Goal: Transaction & Acquisition: Purchase product/service

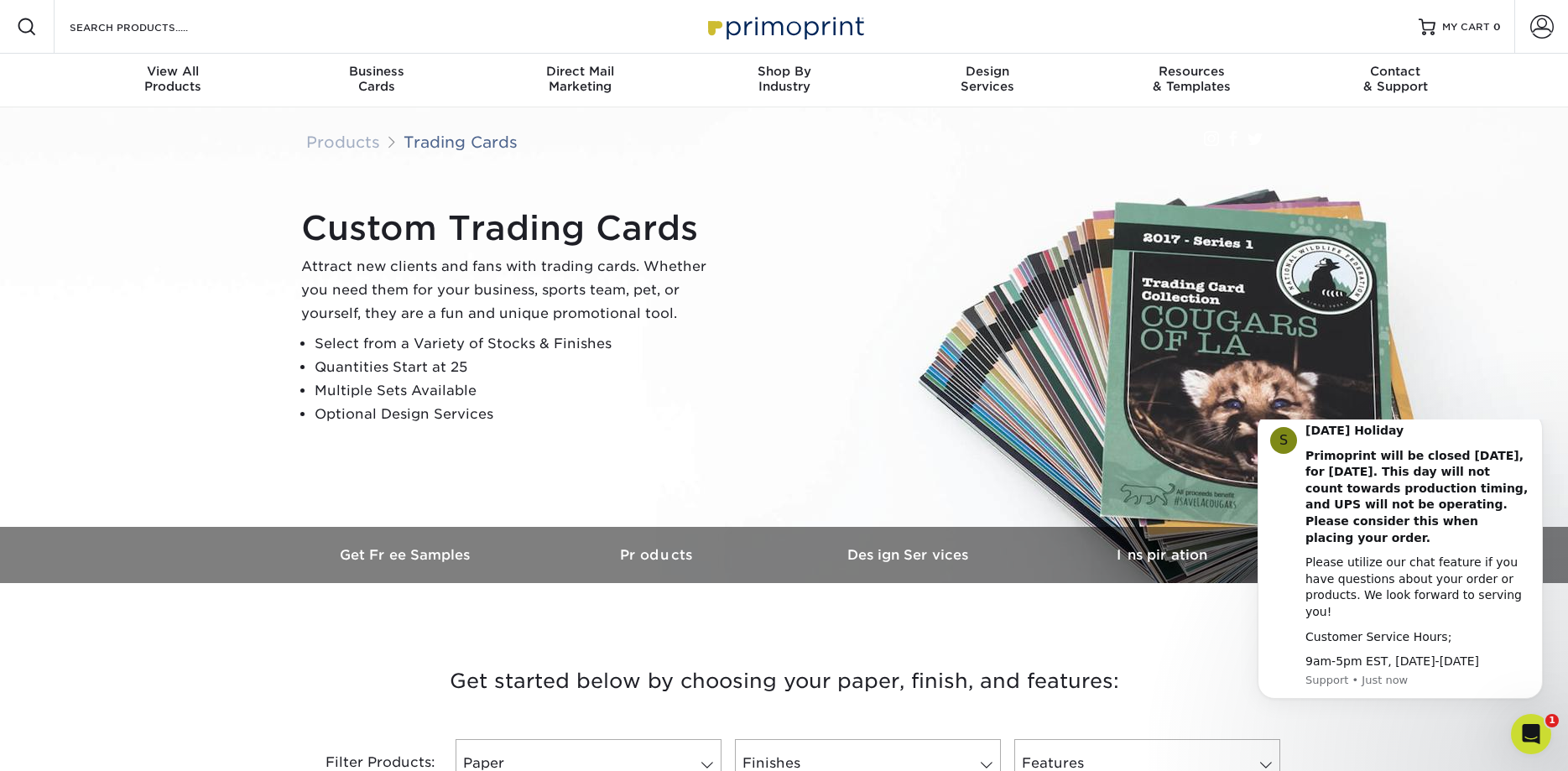
click at [871, 196] on div "Custom Trading Cards Attract new clients and fans with trading cards. Whether y…" at bounding box center [785, 316] width 1007 height 420
click at [1204, 81] on div "Resources & Templates" at bounding box center [1191, 79] width 204 height 31
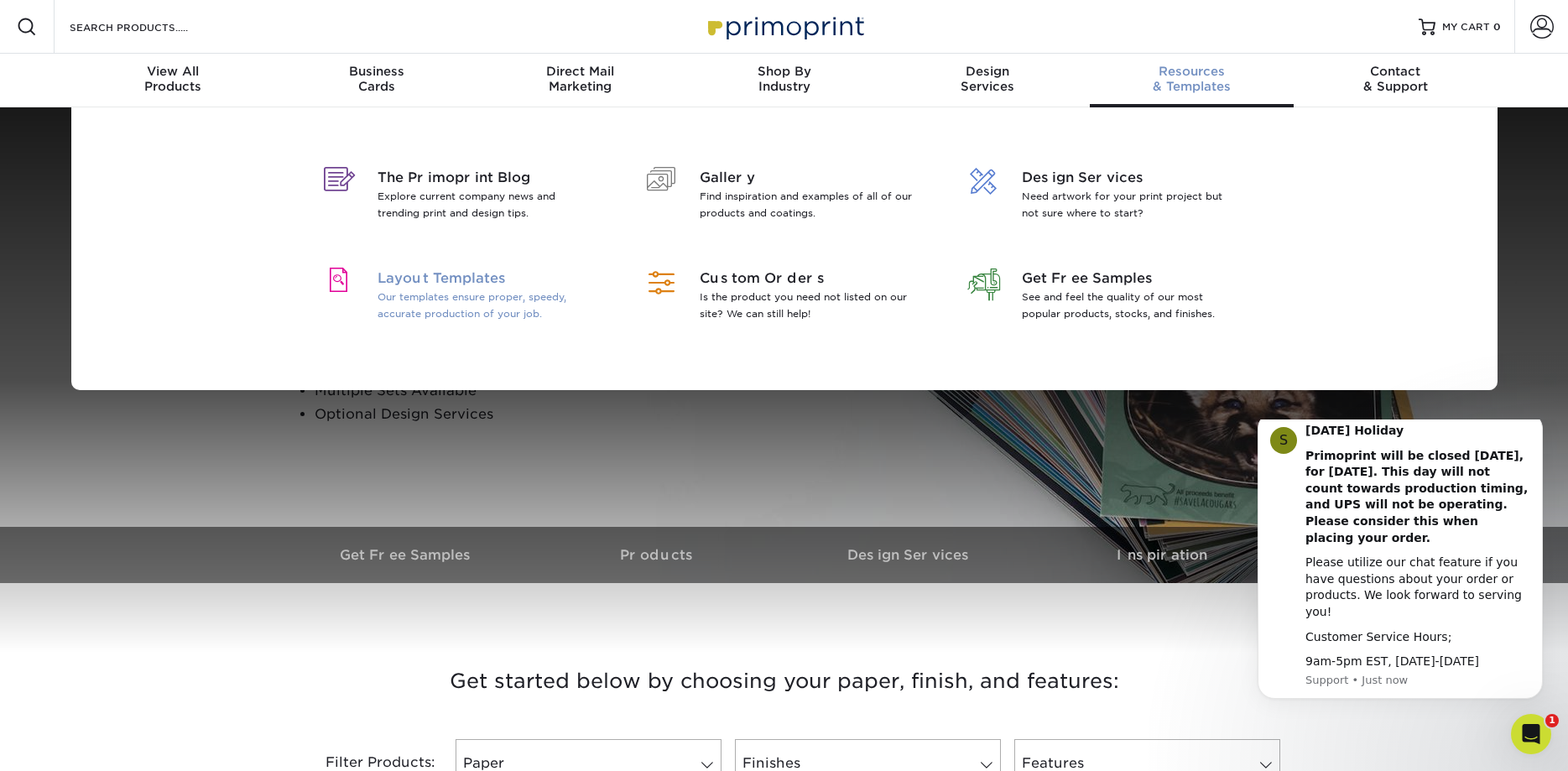
click at [431, 283] on span "Layout Templates" at bounding box center [486, 279] width 218 height 20
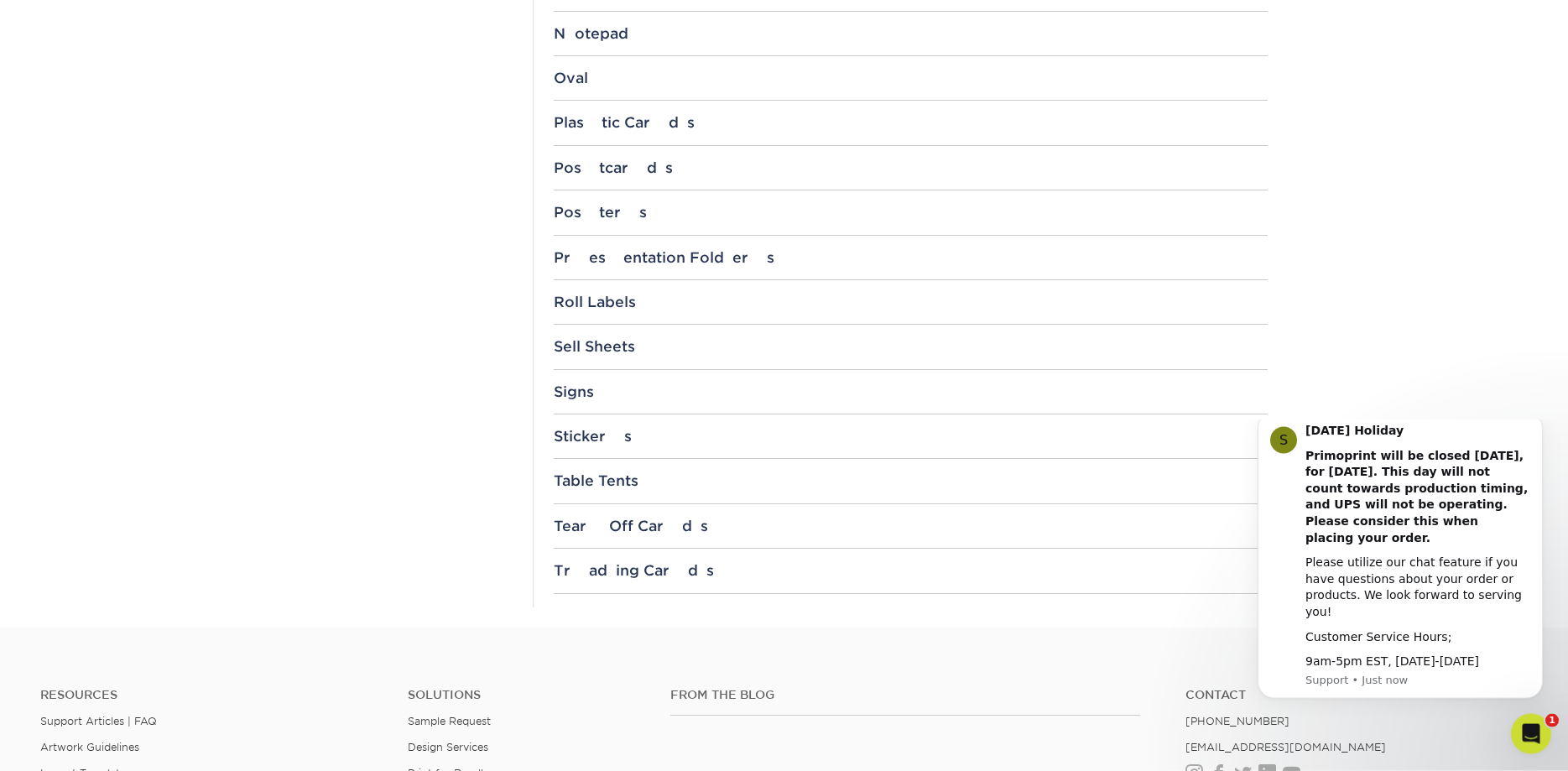
scroll to position [1711, 0]
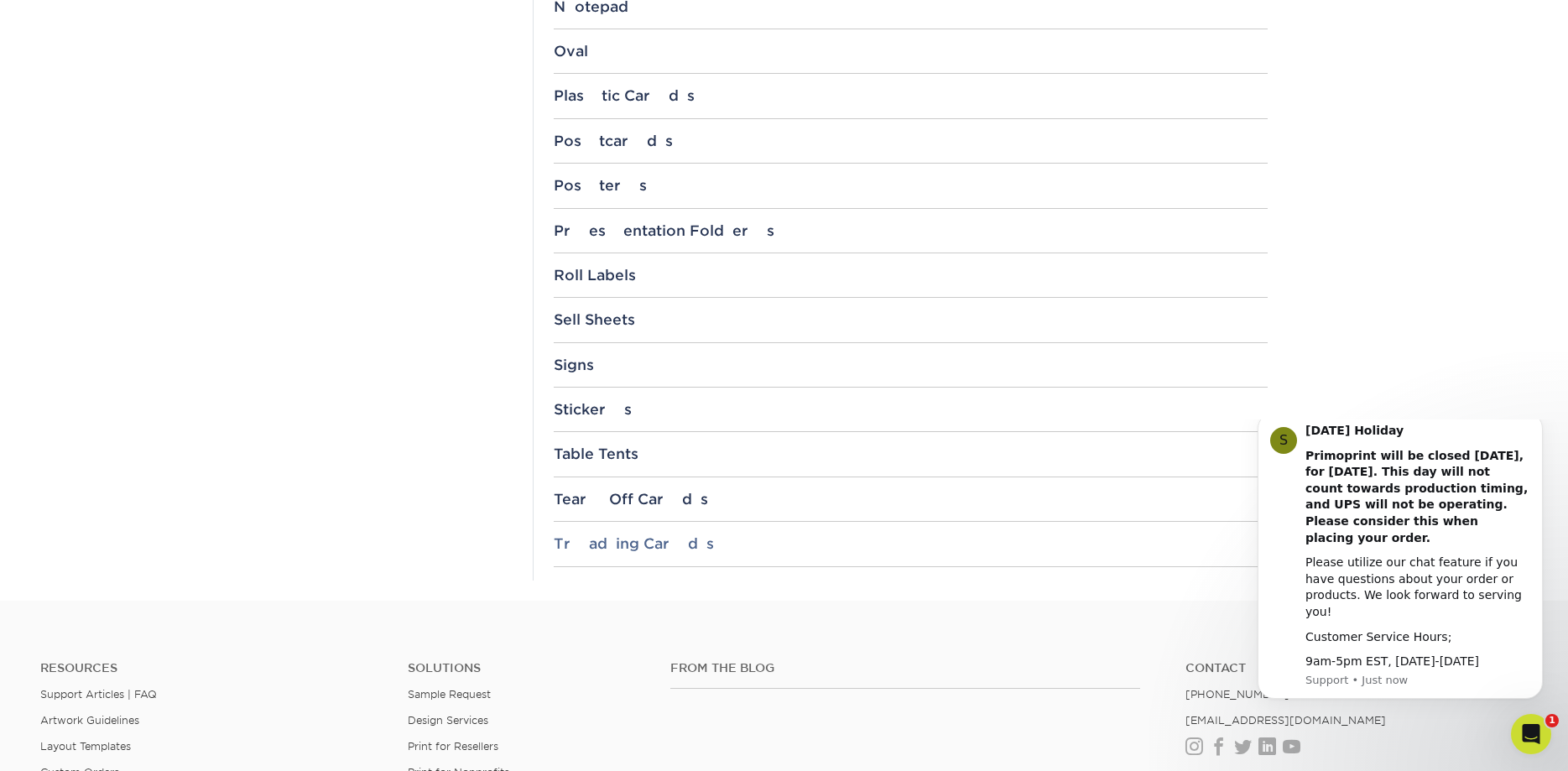
click at [628, 545] on div "Trading Cards" at bounding box center [911, 543] width 714 height 17
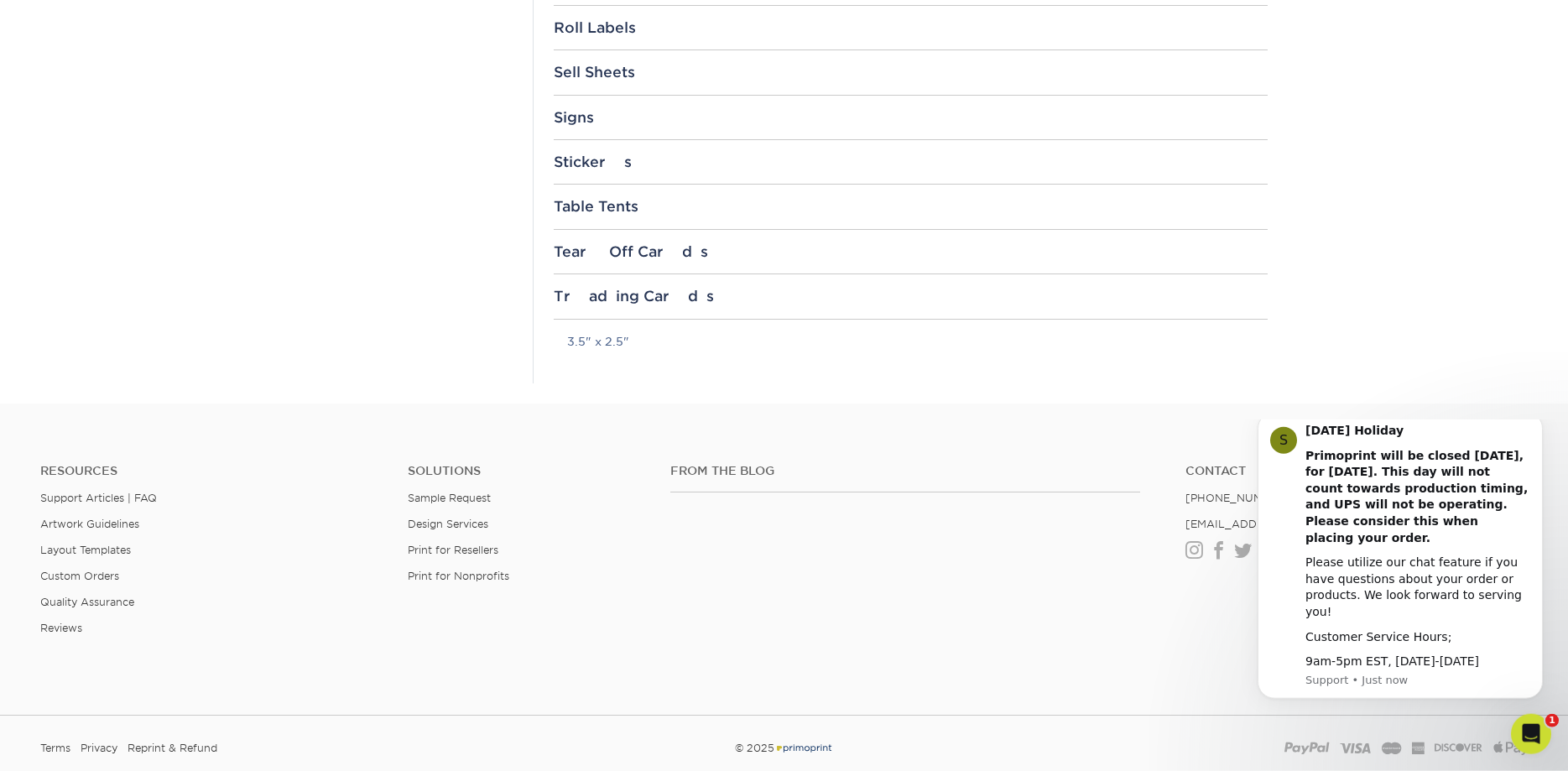
scroll to position [2082, 0]
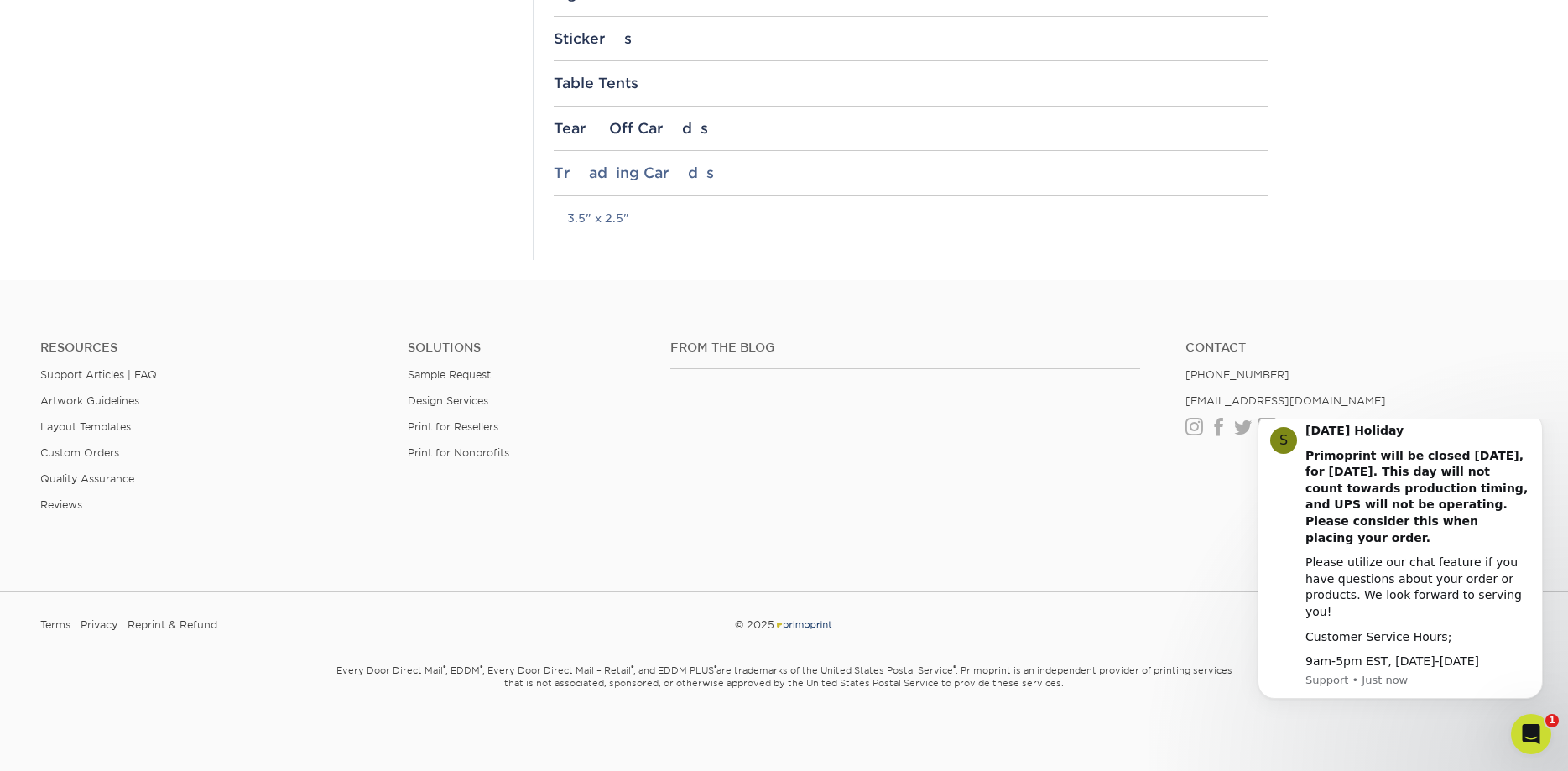
click at [632, 171] on div "Trading Cards" at bounding box center [911, 173] width 714 height 17
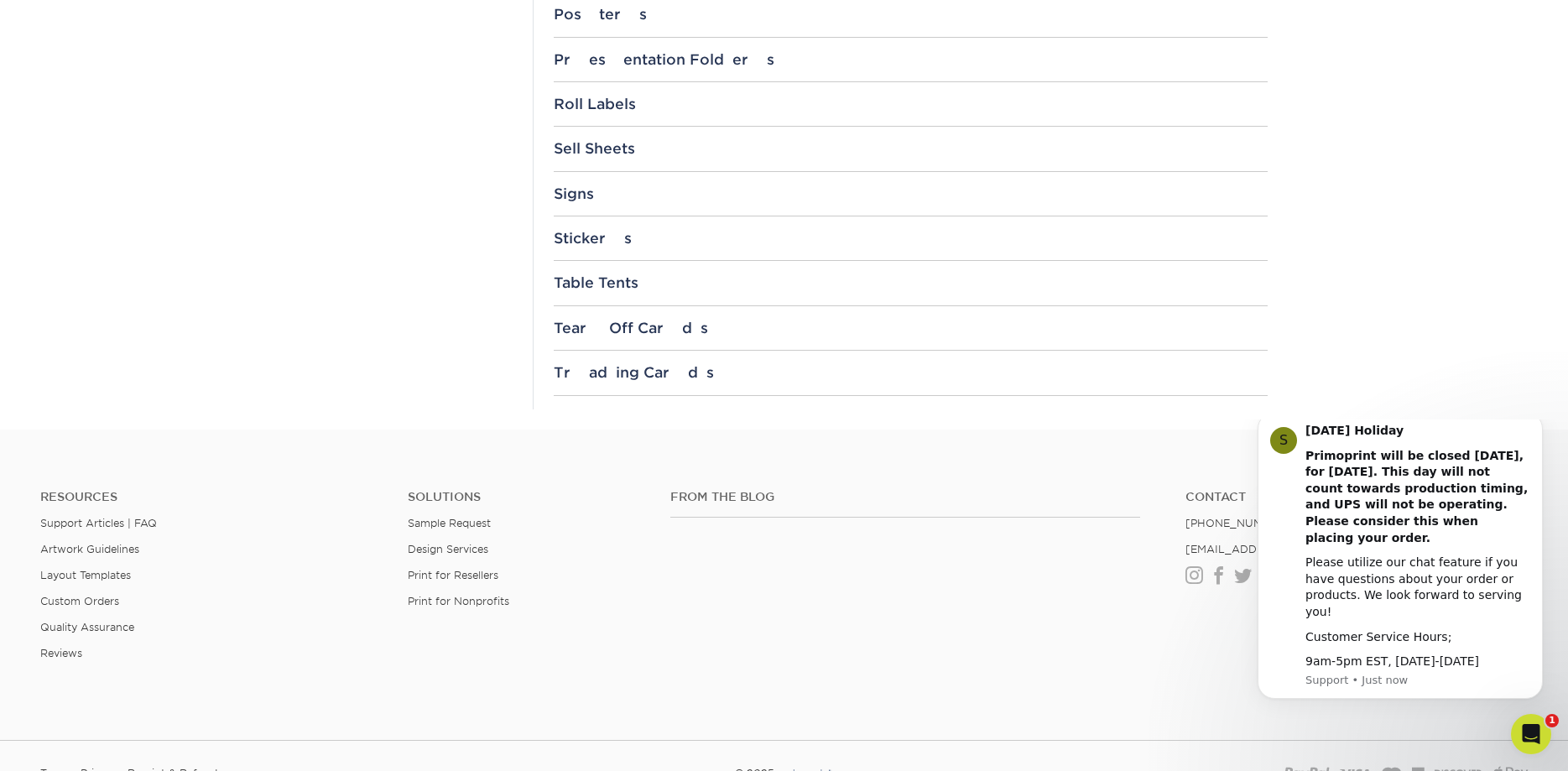
scroll to position [2031, 0]
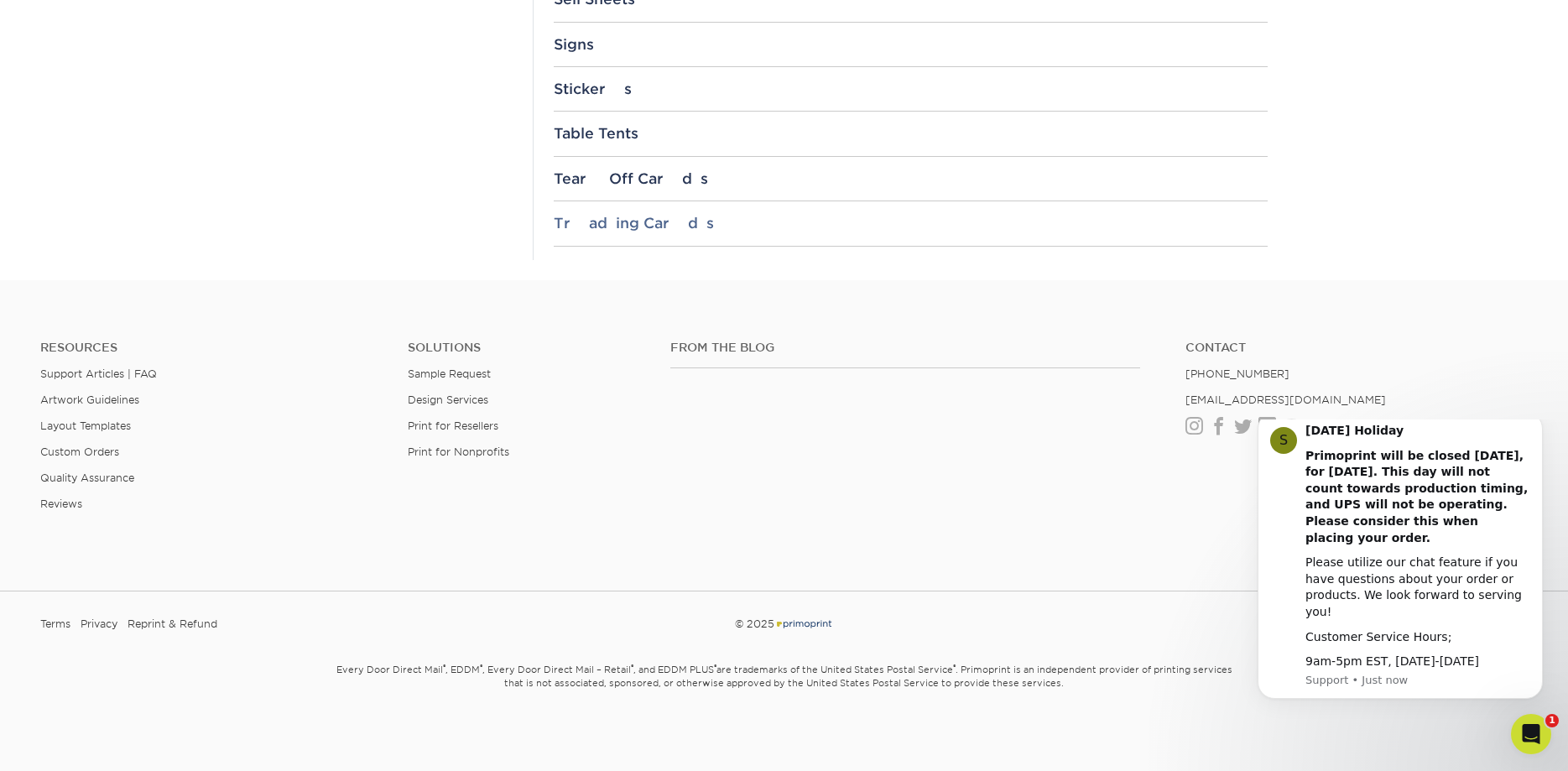
click at [636, 221] on div "Trading Cards" at bounding box center [911, 223] width 714 height 17
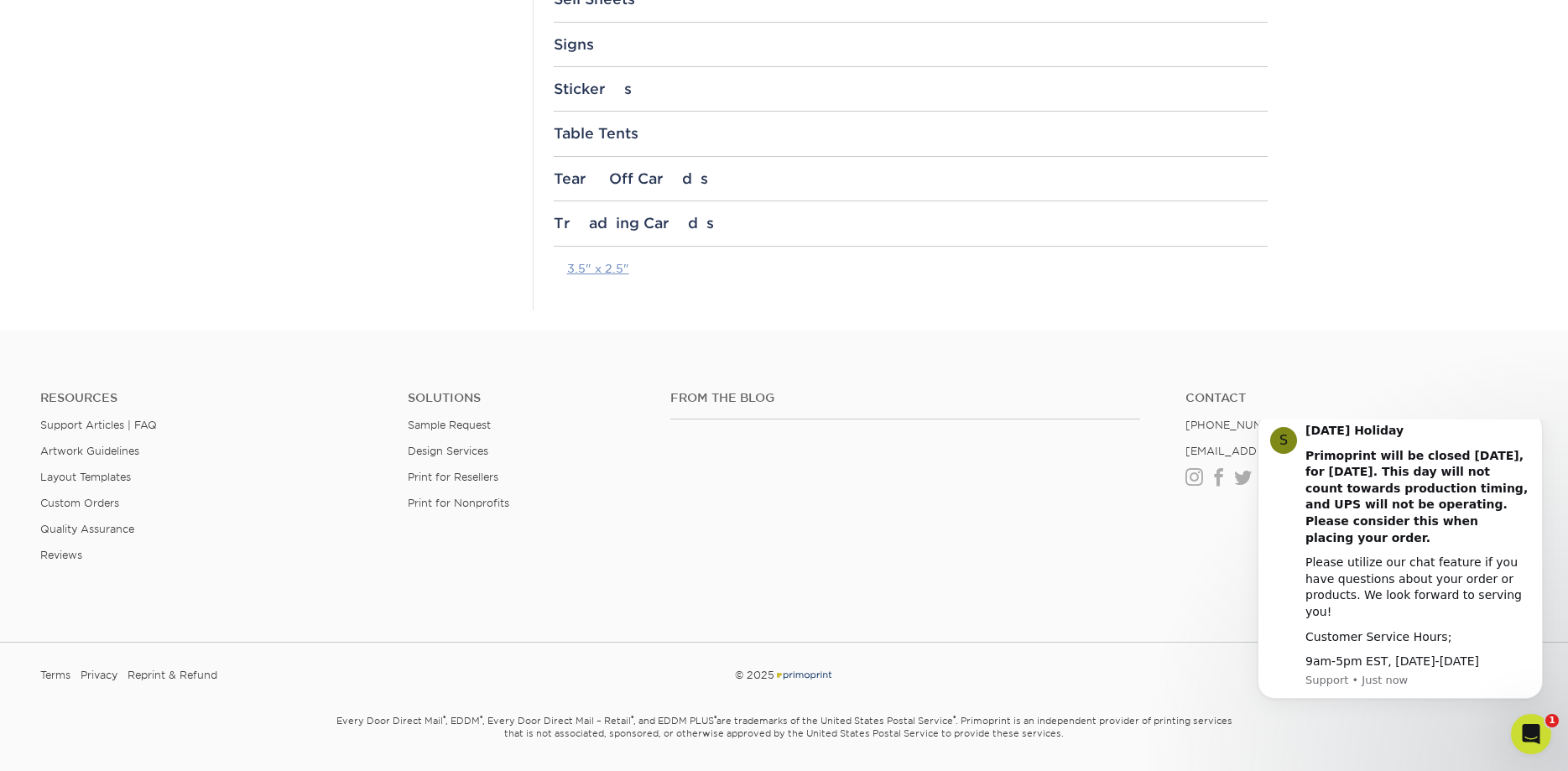
click at [609, 266] on link "3.5" x 2.5"" at bounding box center [598, 268] width 62 height 13
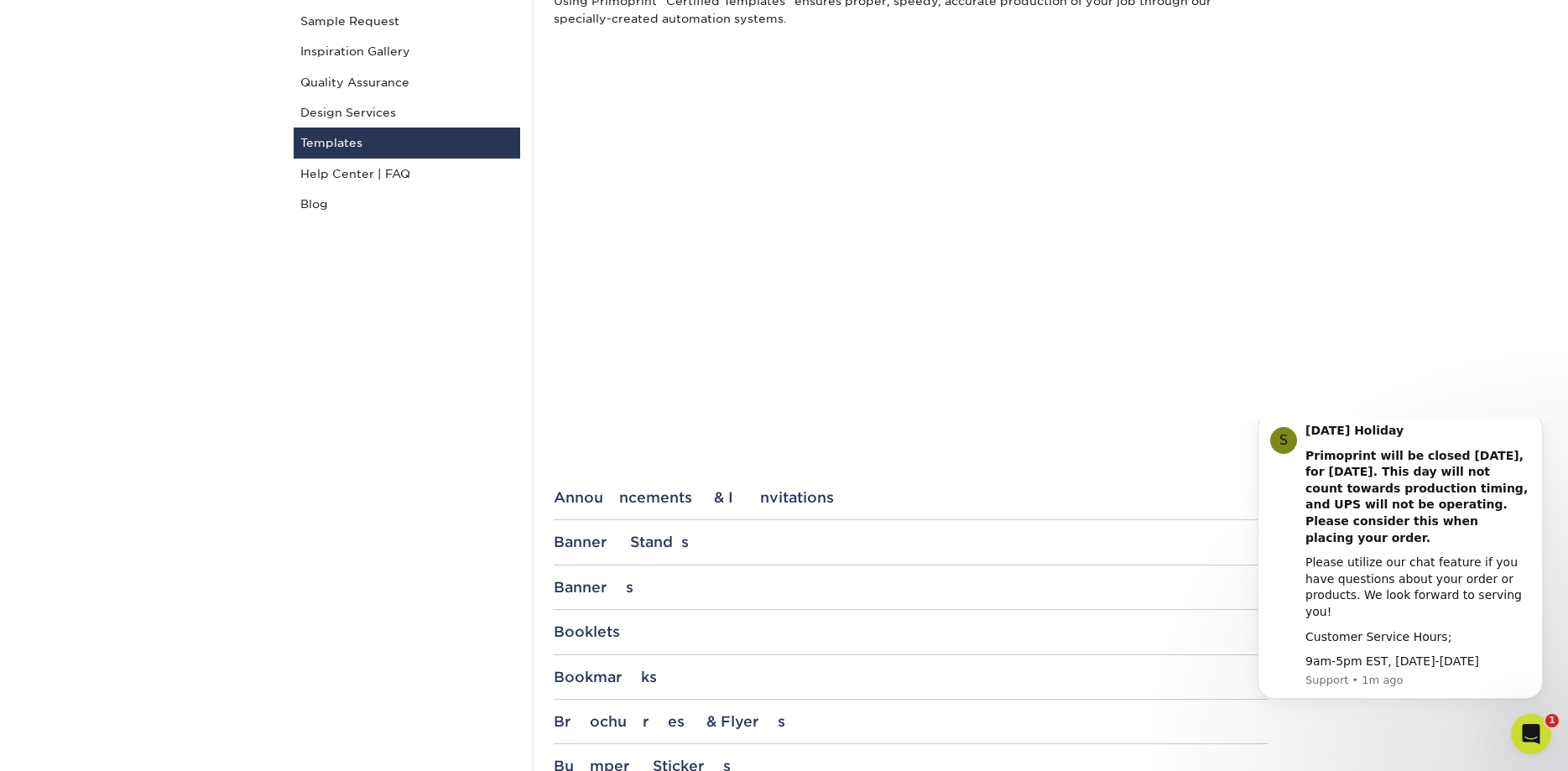
scroll to position [0, 0]
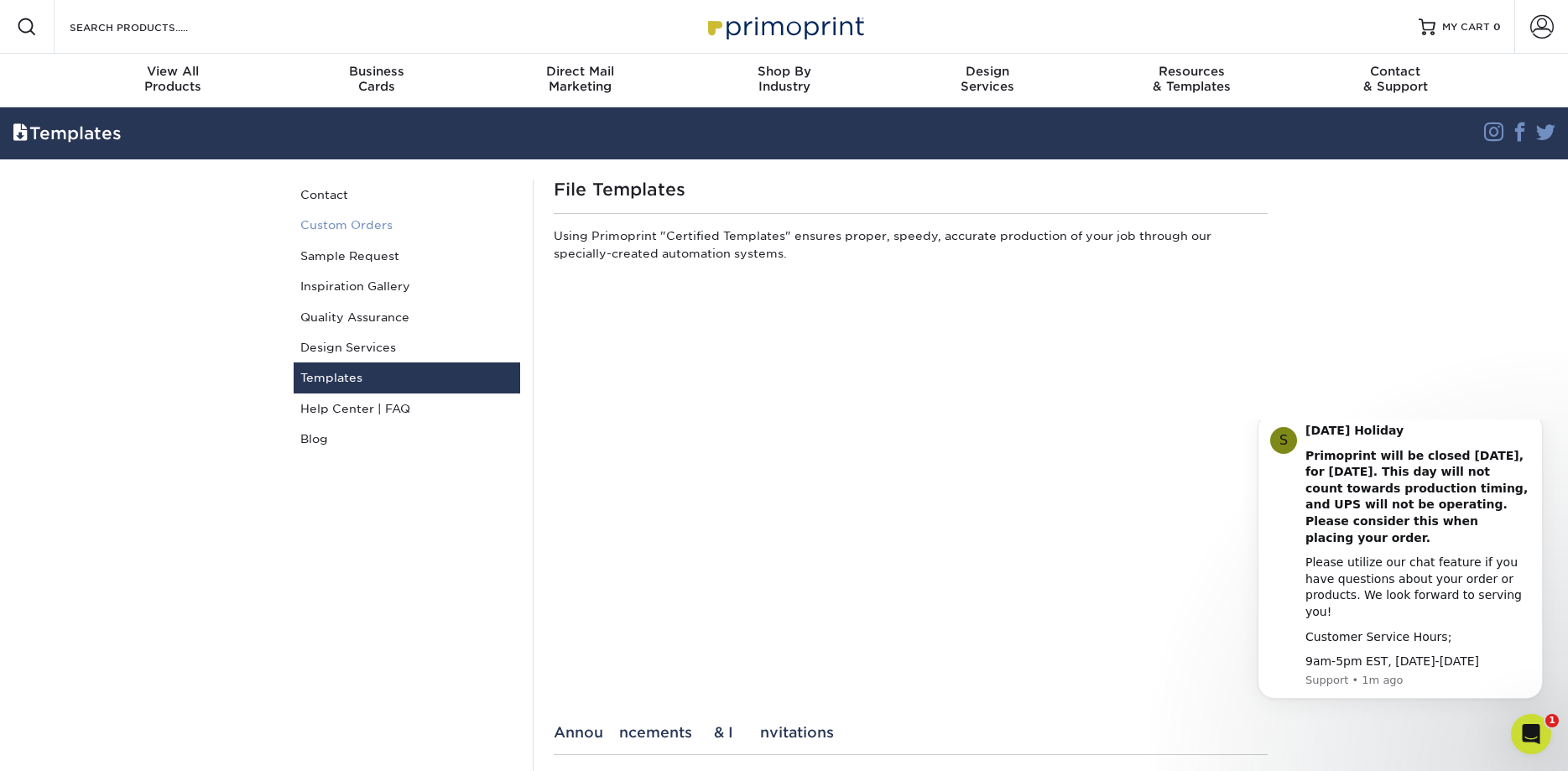
click at [358, 224] on link "Custom Orders" at bounding box center [407, 225] width 227 height 31
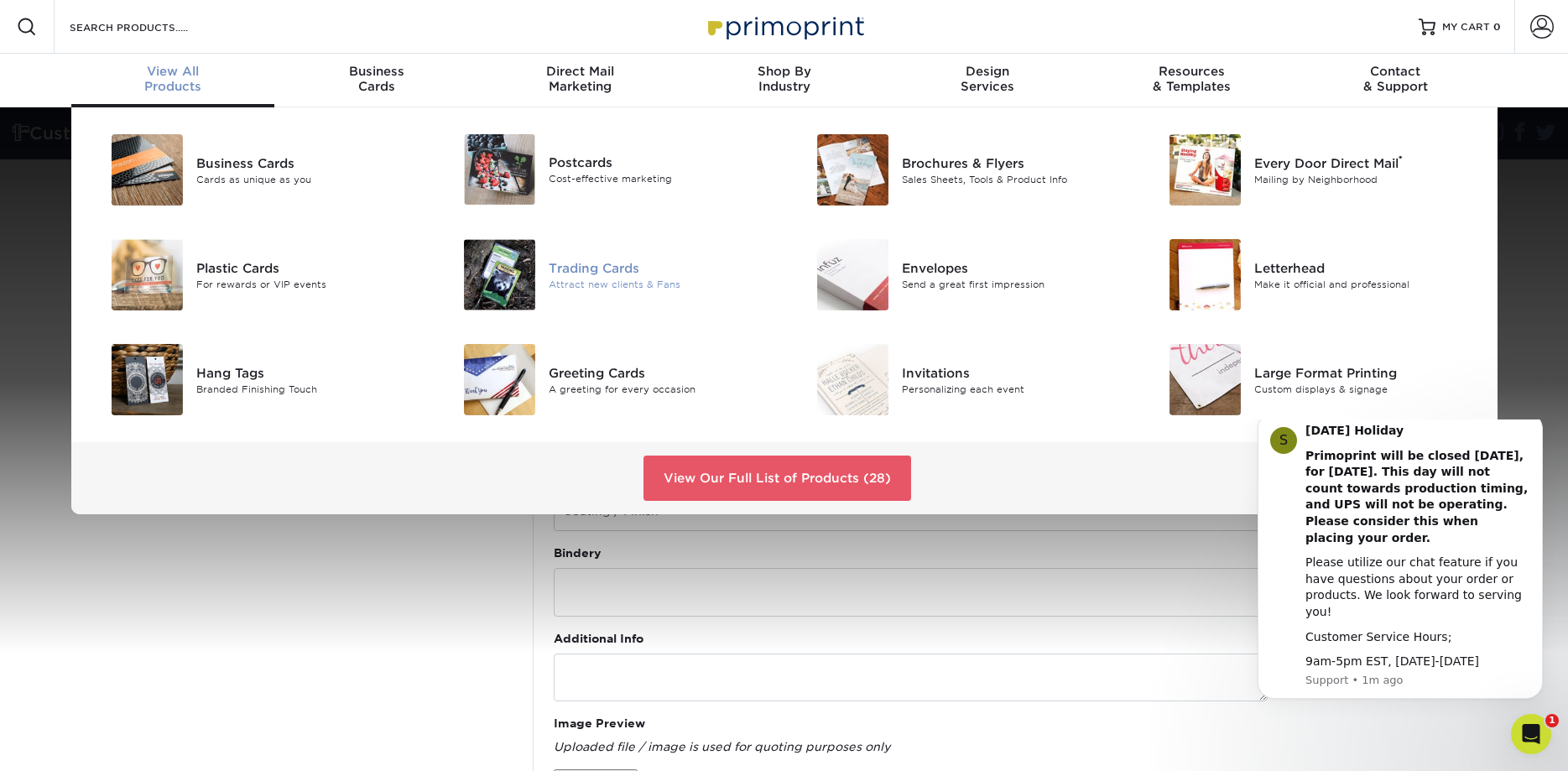
click at [545, 284] on div at bounding box center [490, 274] width 118 height 71
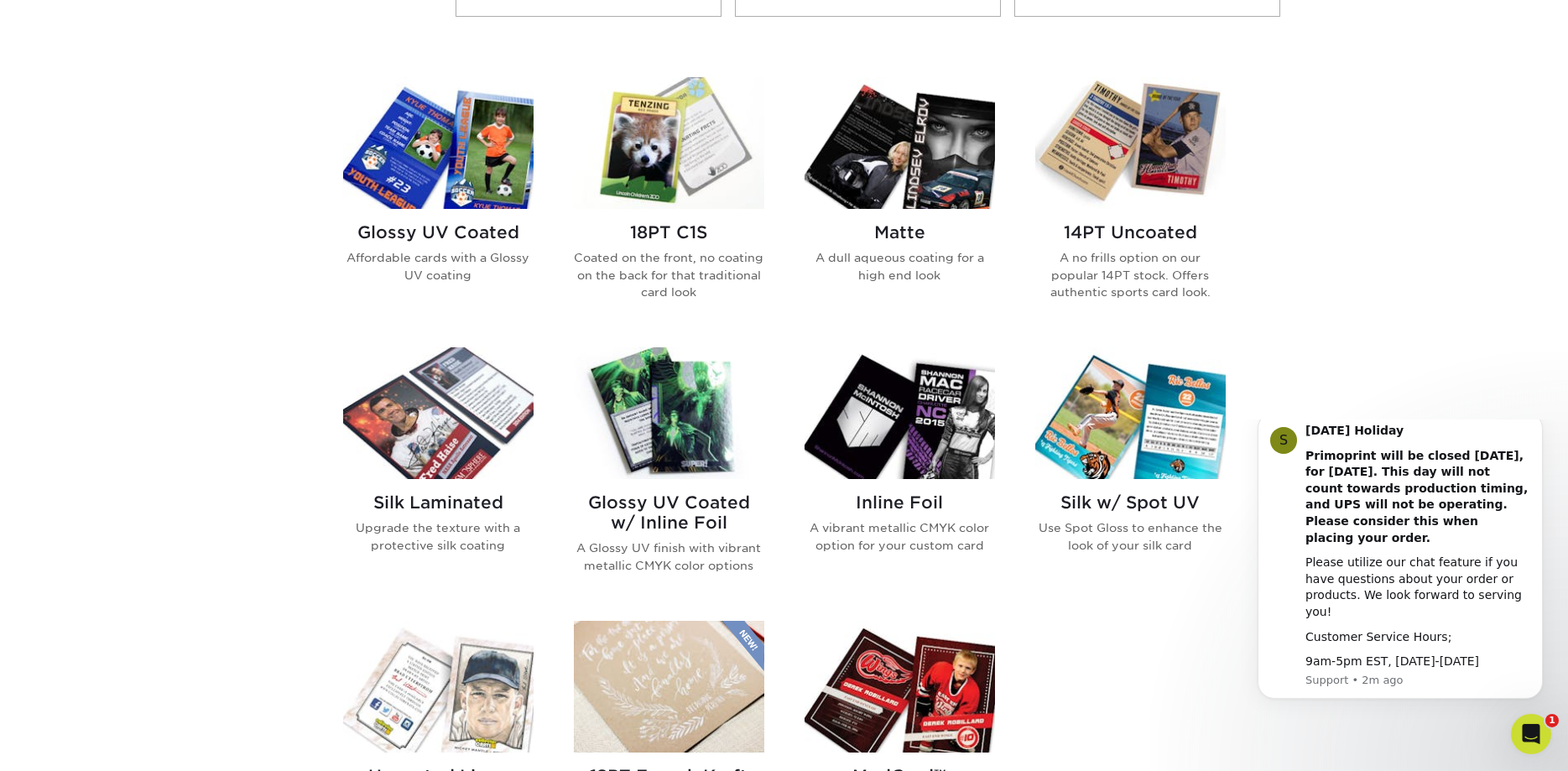
scroll to position [770, 0]
click at [671, 268] on p "Coated on the front, no coating on the back for that traditional card look" at bounding box center [669, 275] width 191 height 51
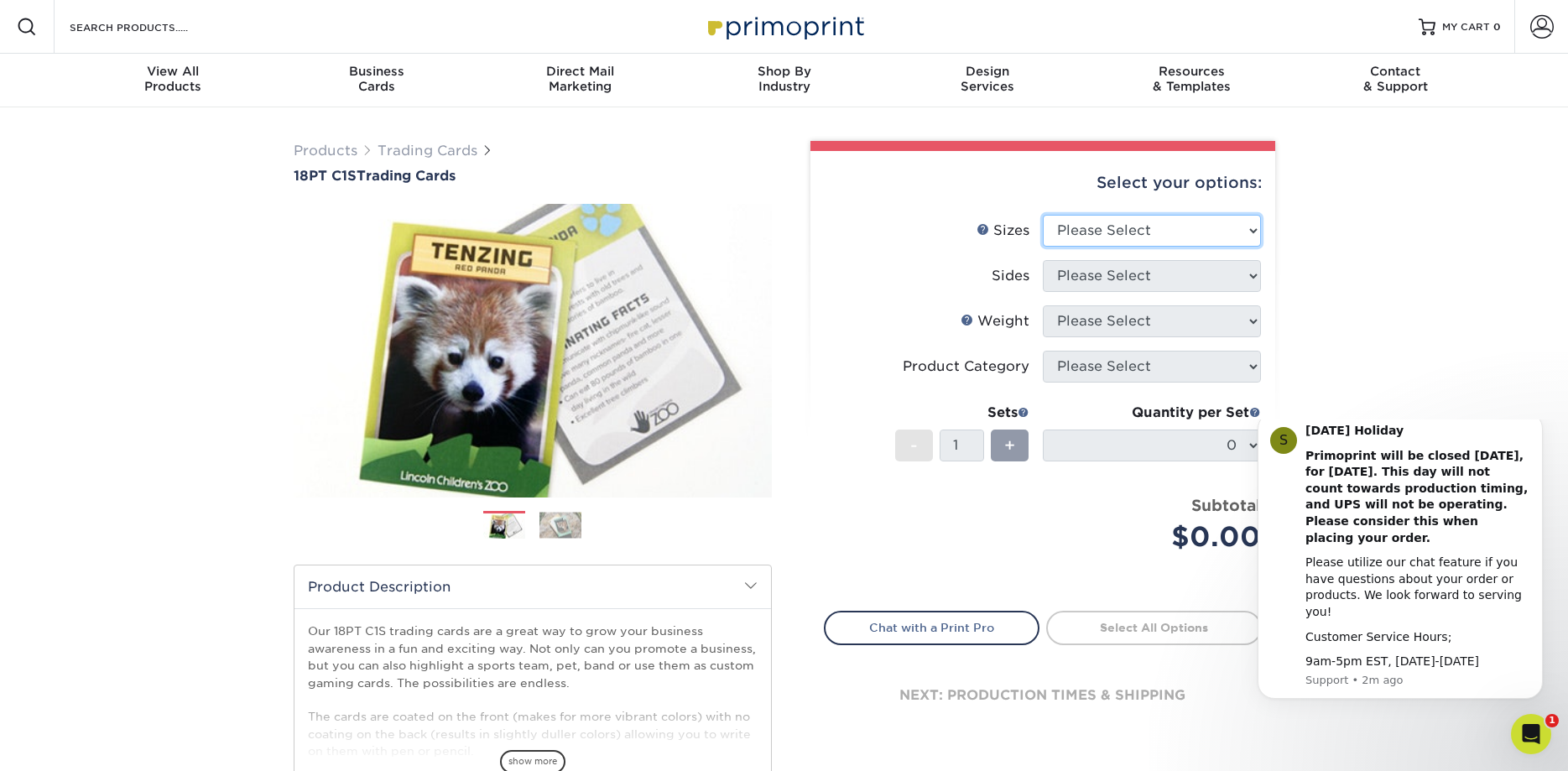
click at [1043, 215] on select "Please Select 2.5" x 3.5"" at bounding box center [1152, 230] width 218 height 31
select select "2.50x3.50"
click option "2.5" x 3.5"" at bounding box center [0, 0] width 0 height 0
click at [1043, 260] on select "Please Select Print Both Sides Print Front Only" at bounding box center [1152, 275] width 218 height 31
select select "13abbda7-1d64-4f25-8bb2-c179b224825d"
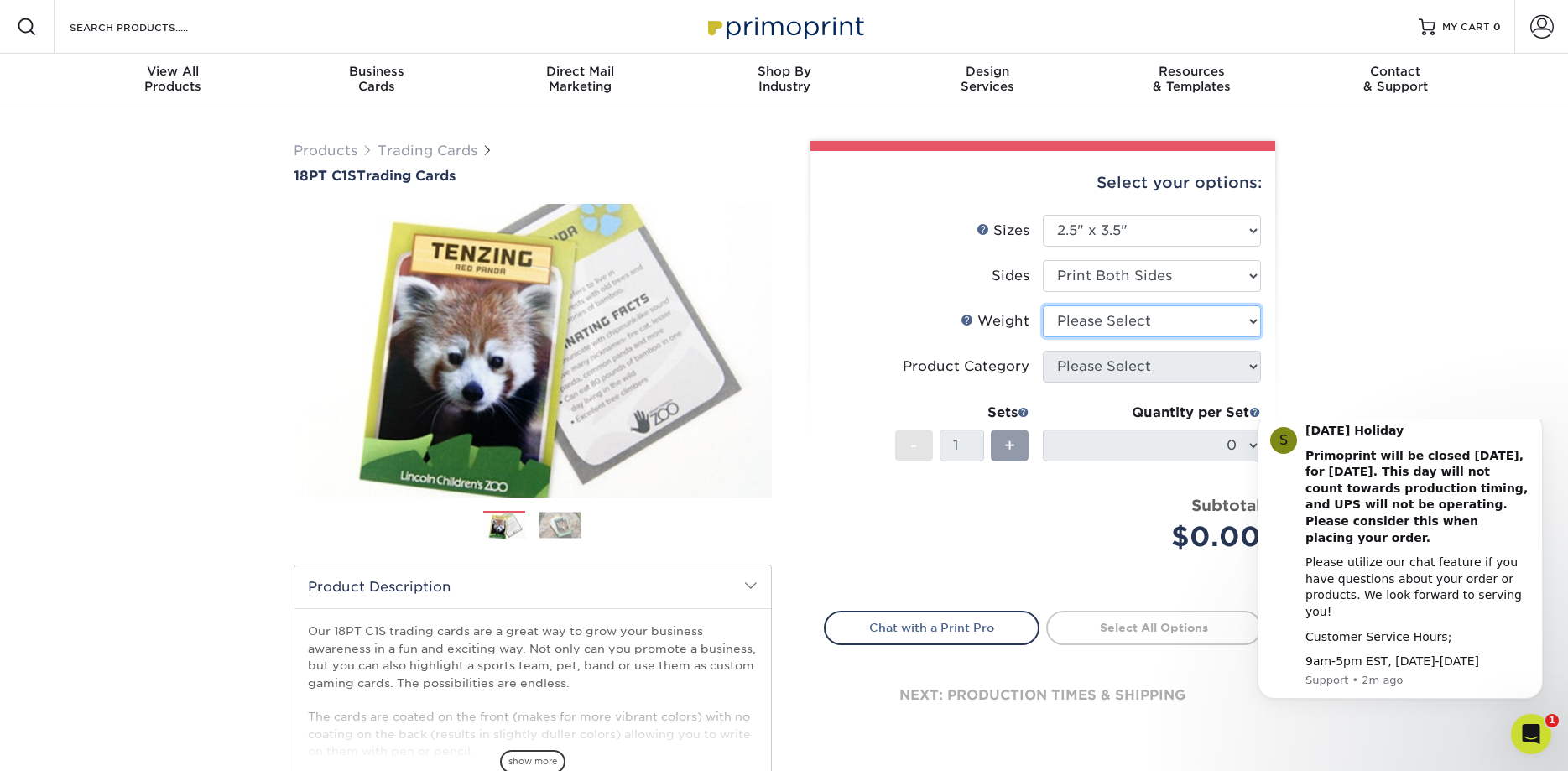
click at [1043, 306] on select "Please Select 18PT C1S" at bounding box center [1152, 321] width 218 height 31
select select "18PTC1S"
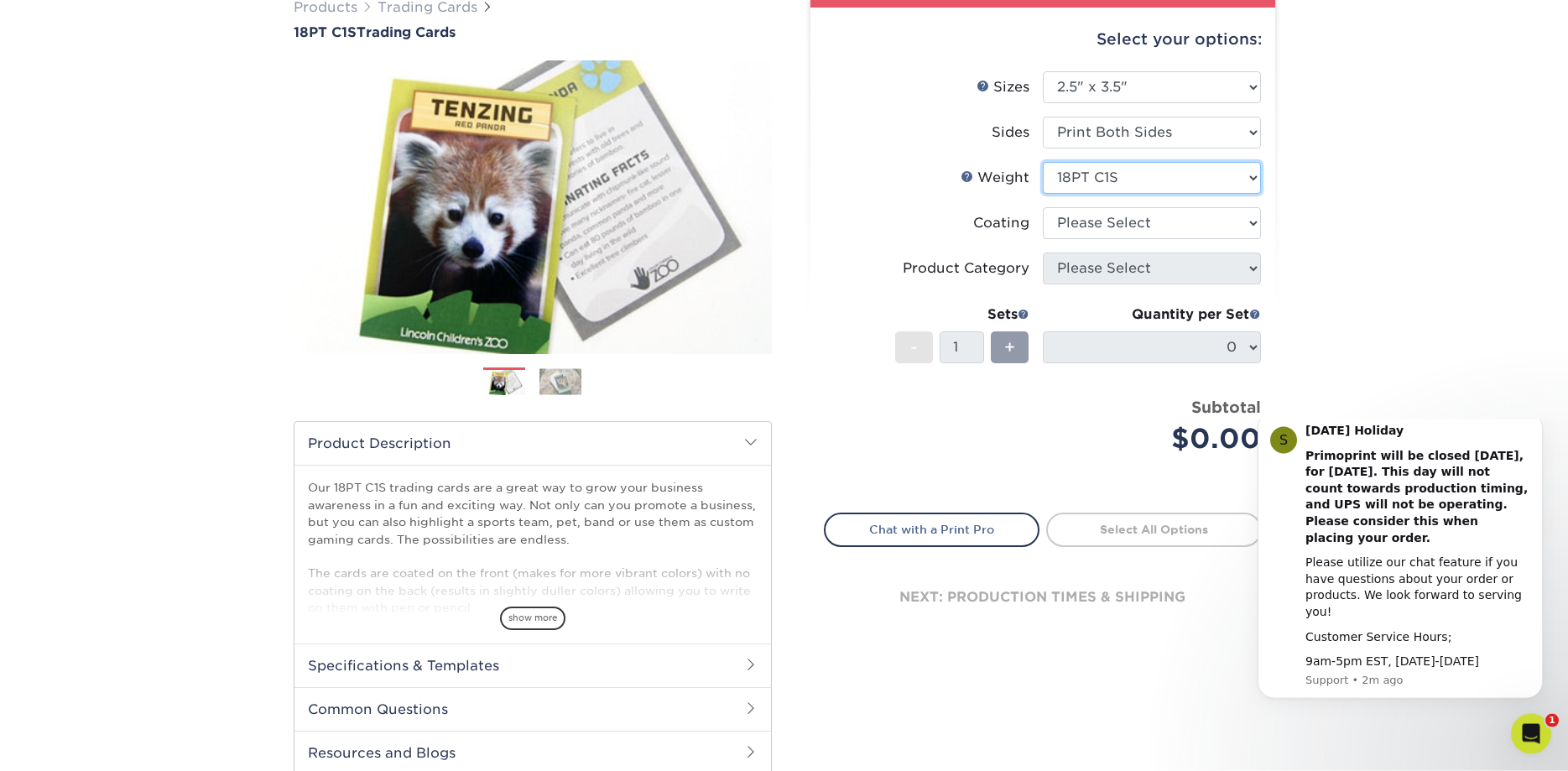
scroll to position [171, 0]
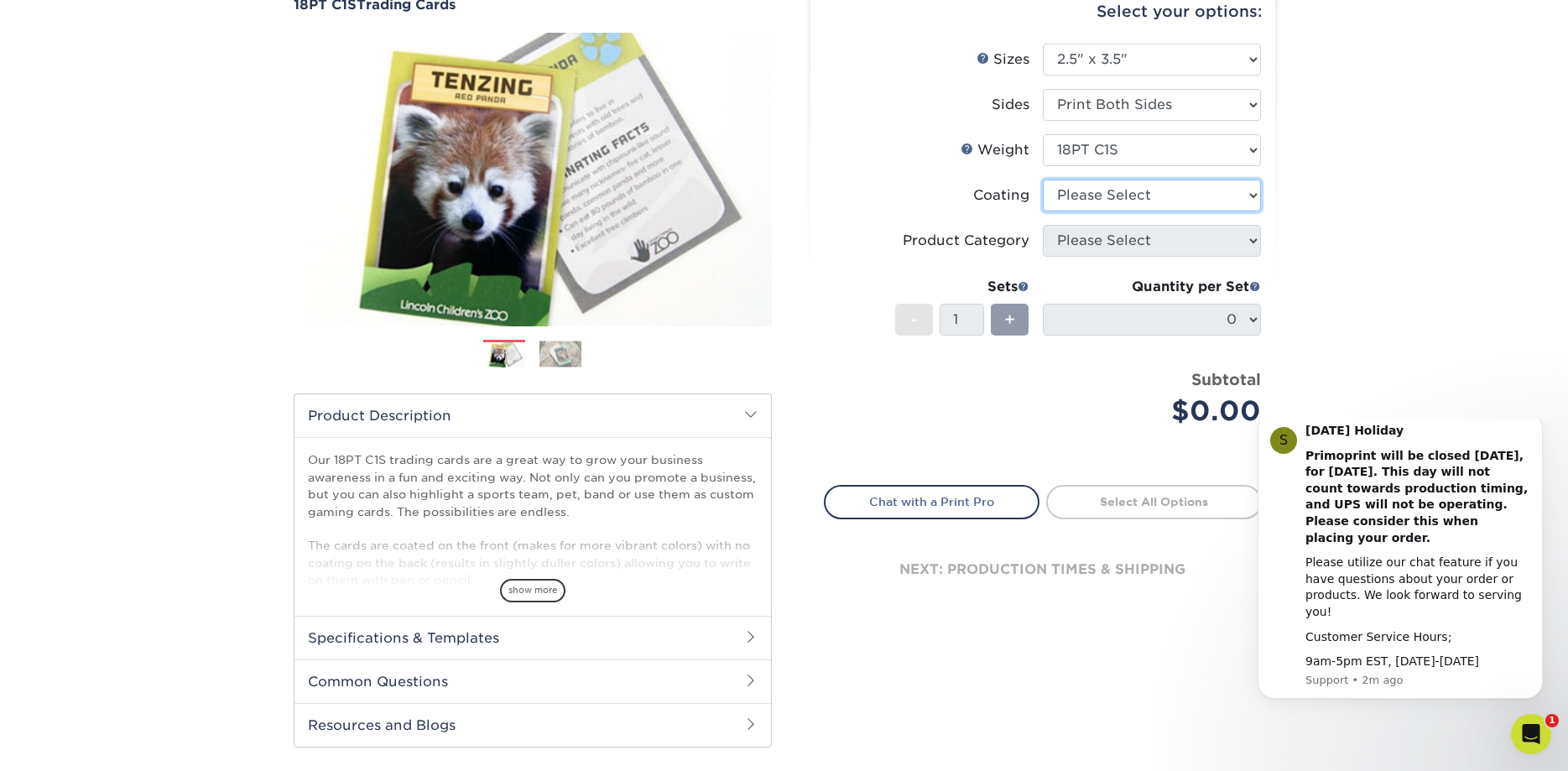
click at [1043, 180] on select at bounding box center [1152, 195] width 218 height 31
select select "1e8116af-acfc-44b1-83dc-8181aa338834"
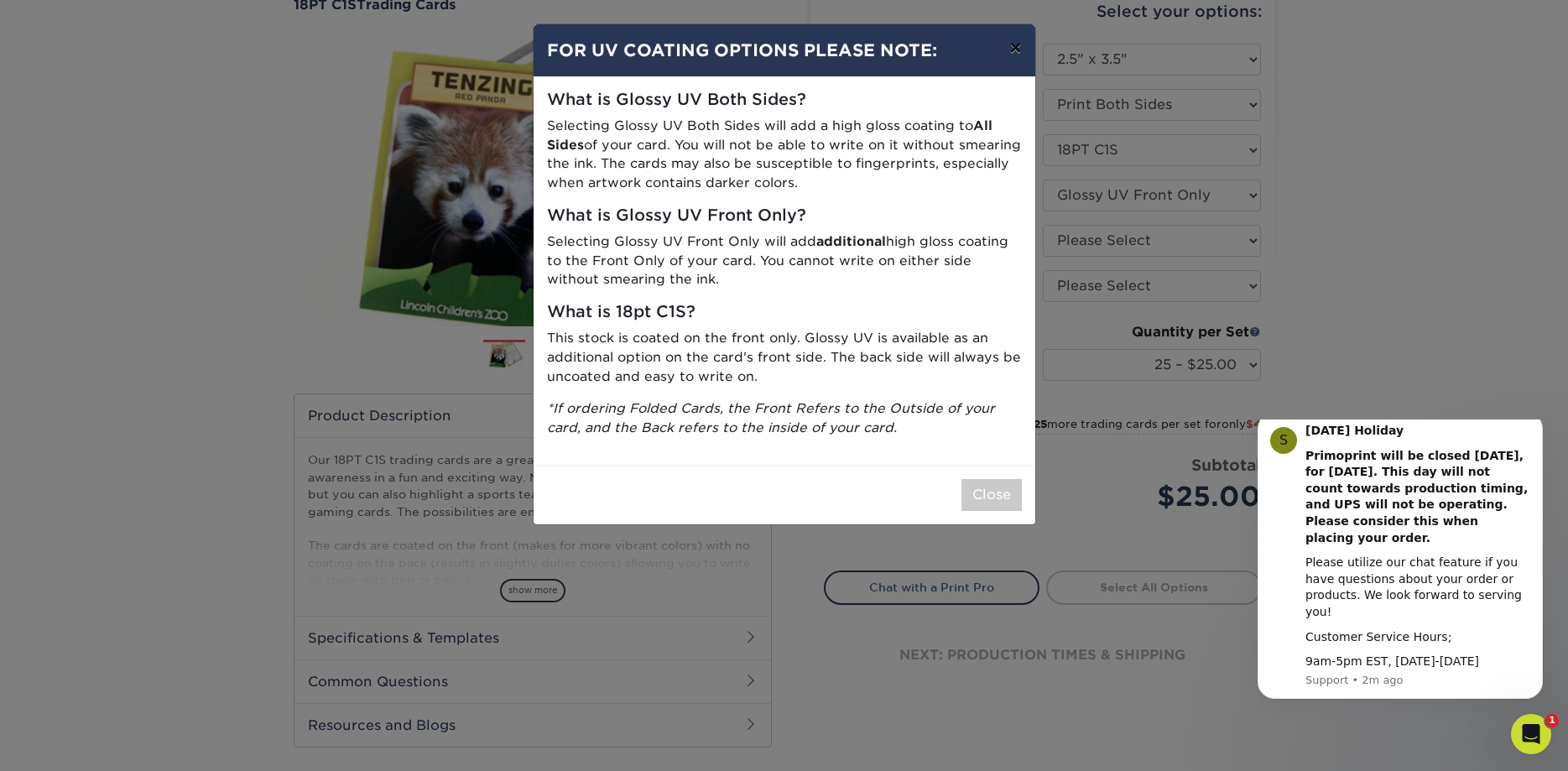
click at [1022, 53] on button "×" at bounding box center [1015, 48] width 39 height 47
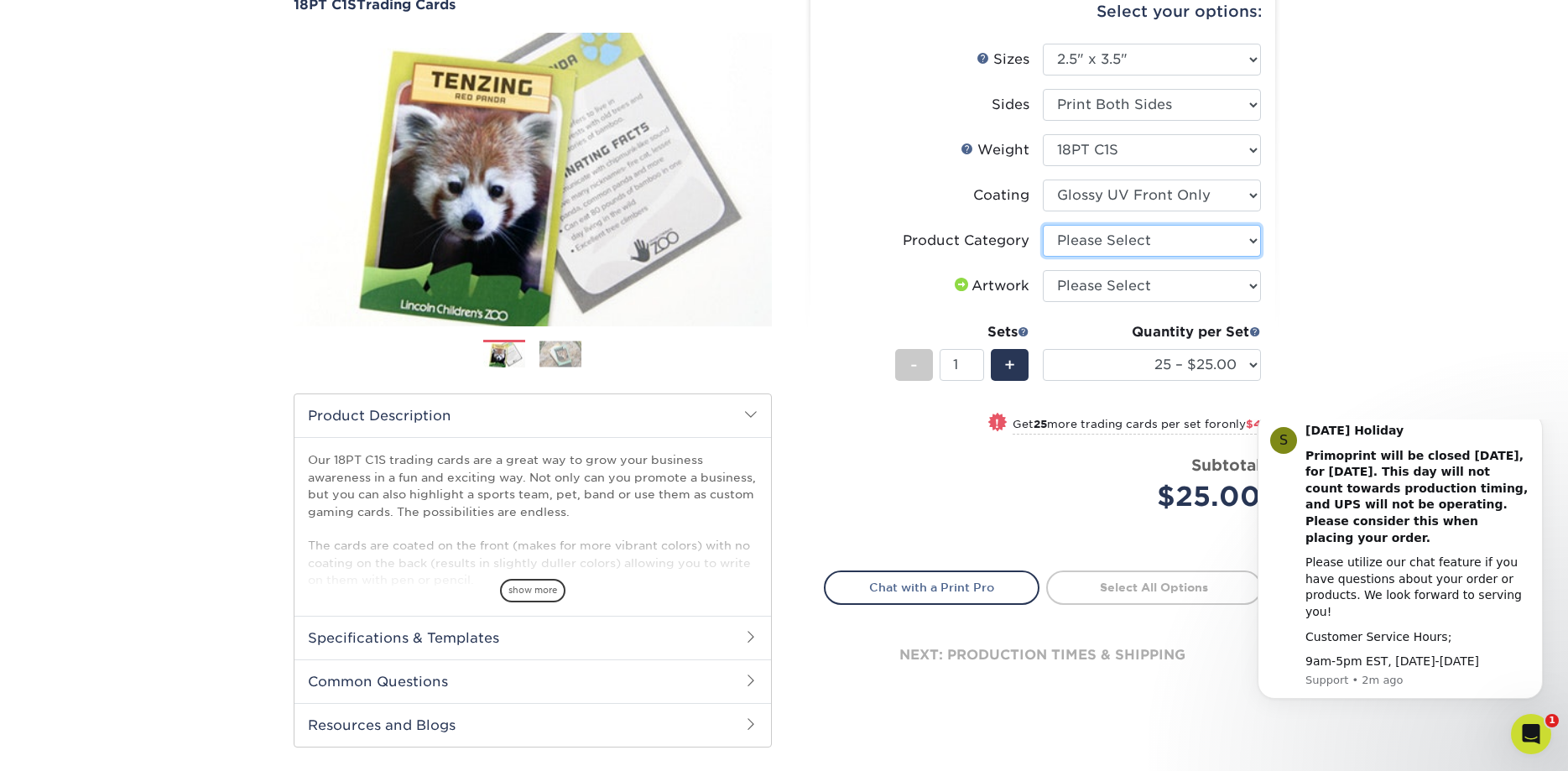
click at [1043, 225] on select "Please Select Trading Cards" at bounding box center [1152, 240] width 218 height 31
select select "c2f9bce9-36c2-409d-b101-c29d9d031e18"
click option "Trading Cards" at bounding box center [0, 0] width 0 height 0
click at [1043, 270] on select "Please Select I will upload files I need a design - $100" at bounding box center [1152, 286] width 218 height 31
select select "upload"
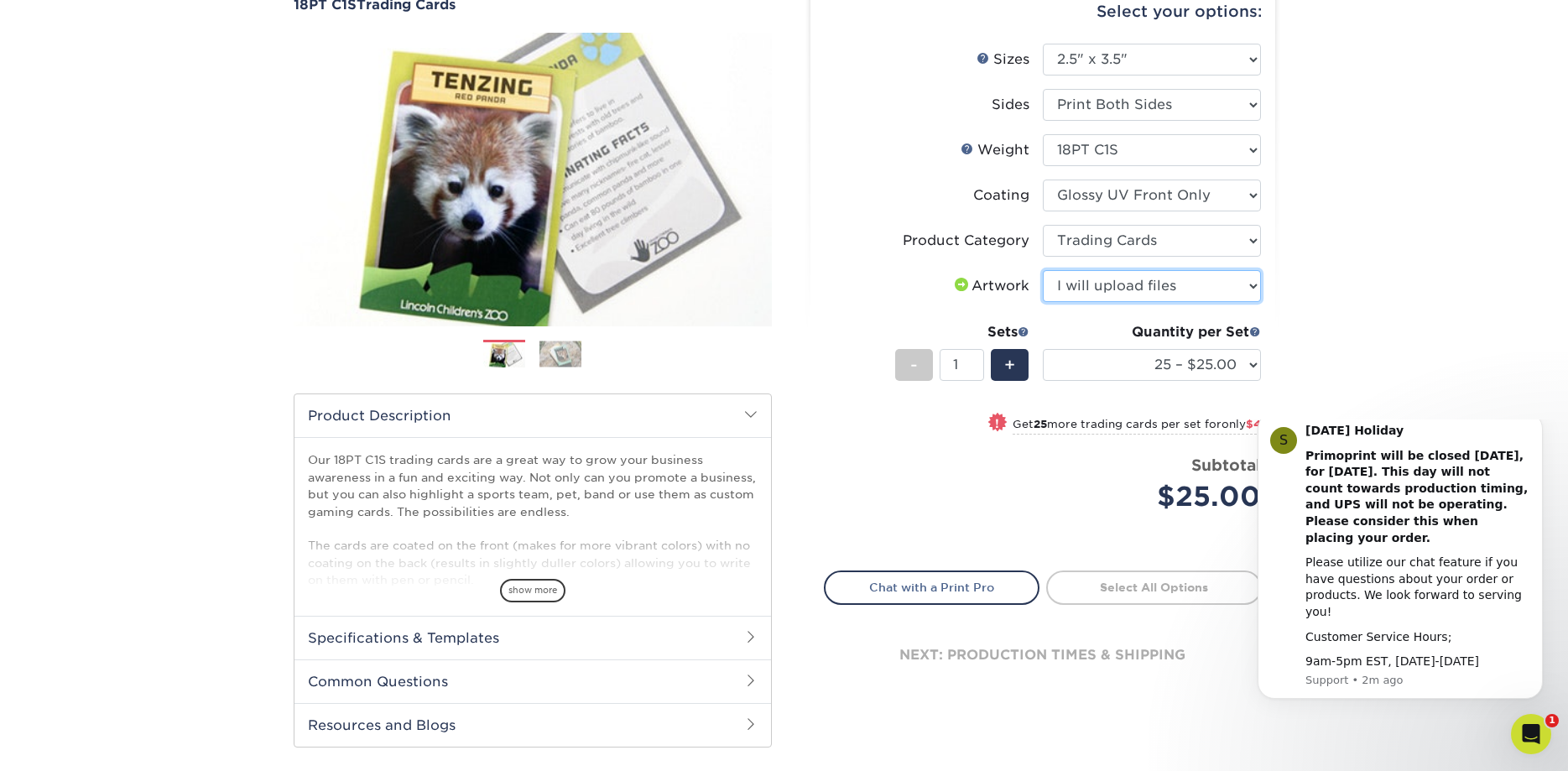
click option "I will upload files" at bounding box center [0, 0] width 0 height 0
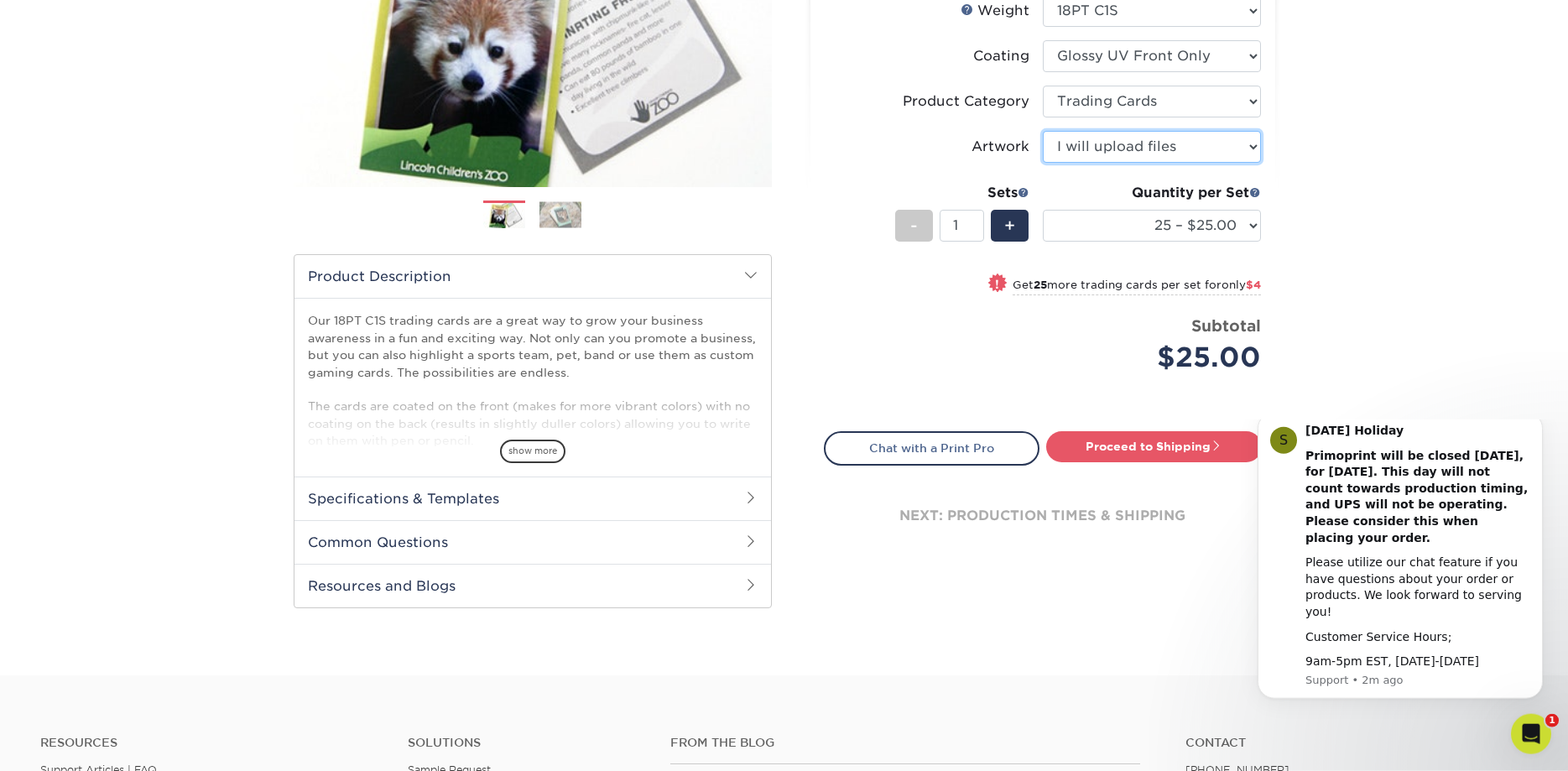
scroll to position [342, 0]
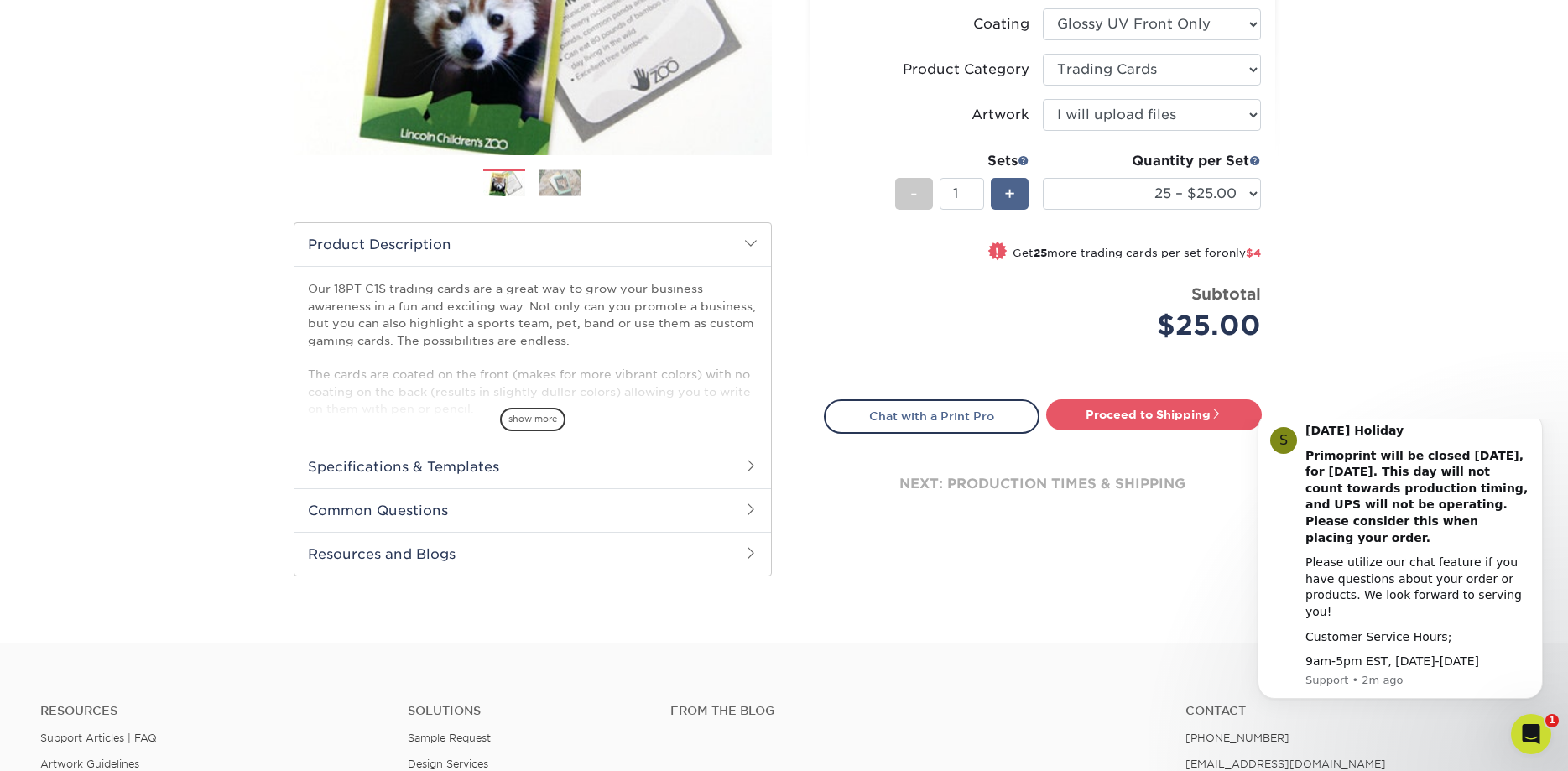
click at [1008, 183] on span "+" at bounding box center [1010, 194] width 11 height 25
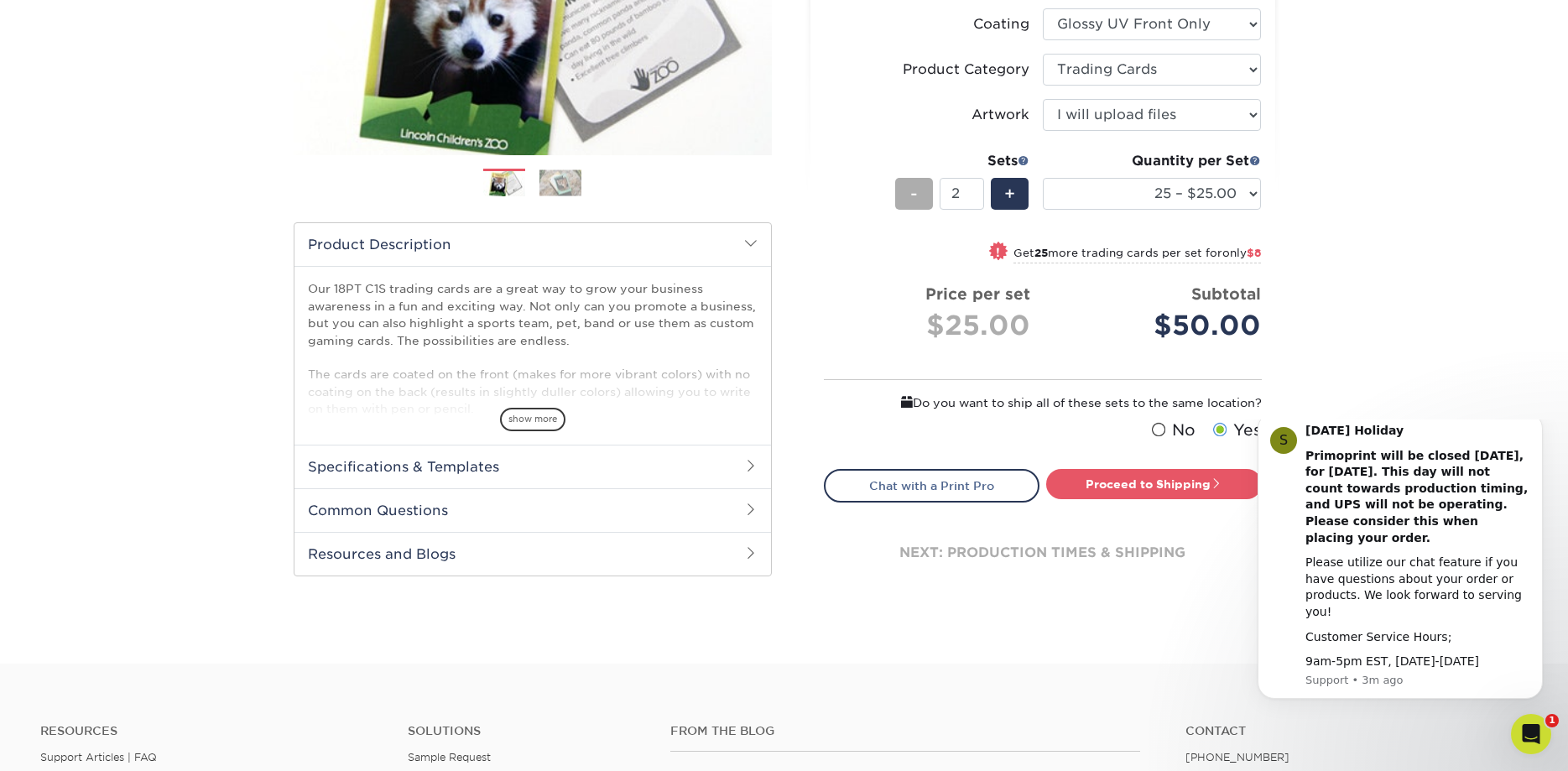
click at [924, 193] on div "-" at bounding box center [914, 193] width 38 height 31
type input "1"
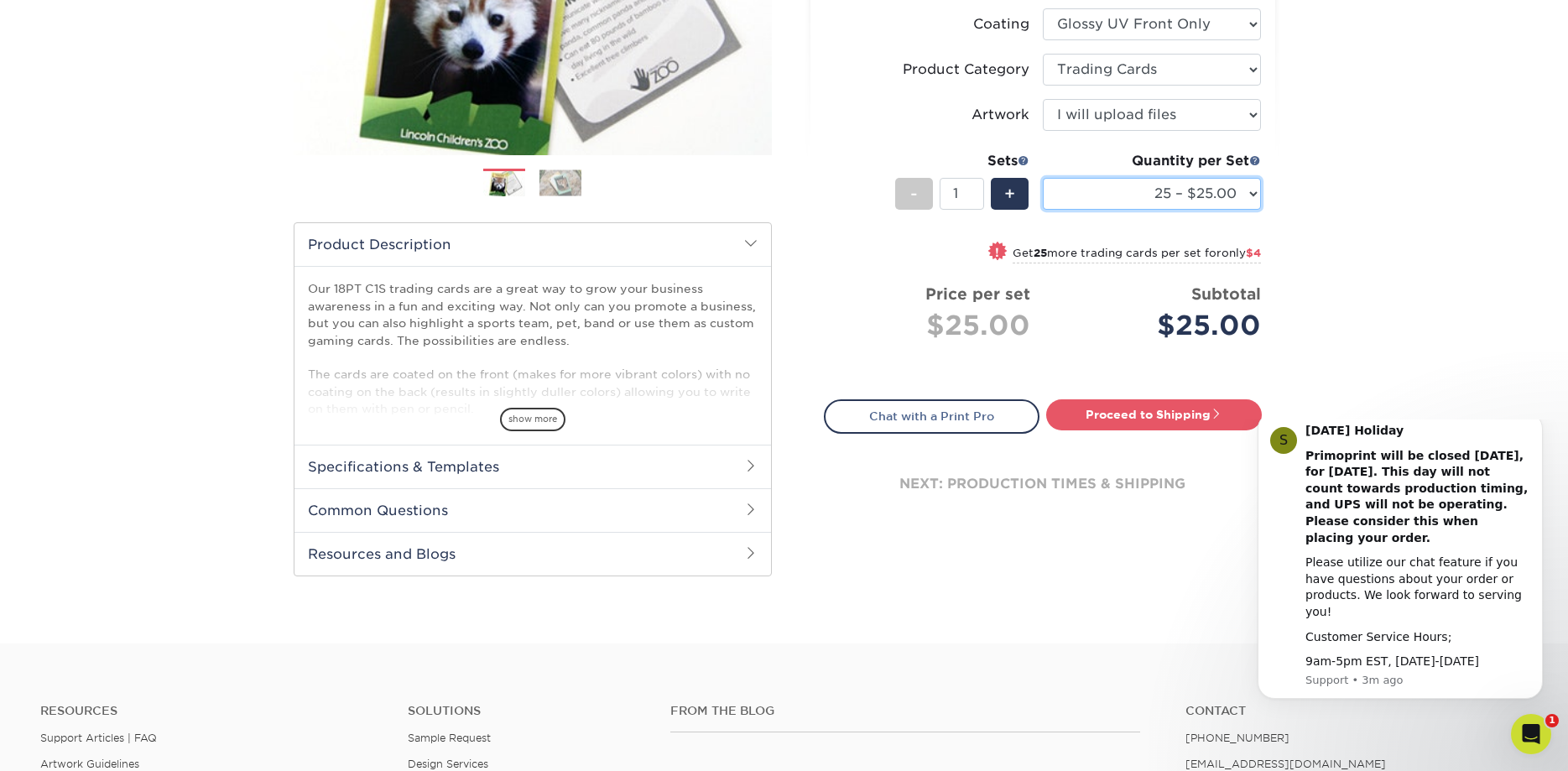
click at [1043, 178] on select "25 – $25.00 50 – $29.00 75 – $37.00 100 – $41.00 250 – $48.00 500 – $58.00 1000…" at bounding box center [1152, 193] width 218 height 31
select select "250 – $48.00"
click option "250 – $48.00" at bounding box center [0, 0] width 0 height 0
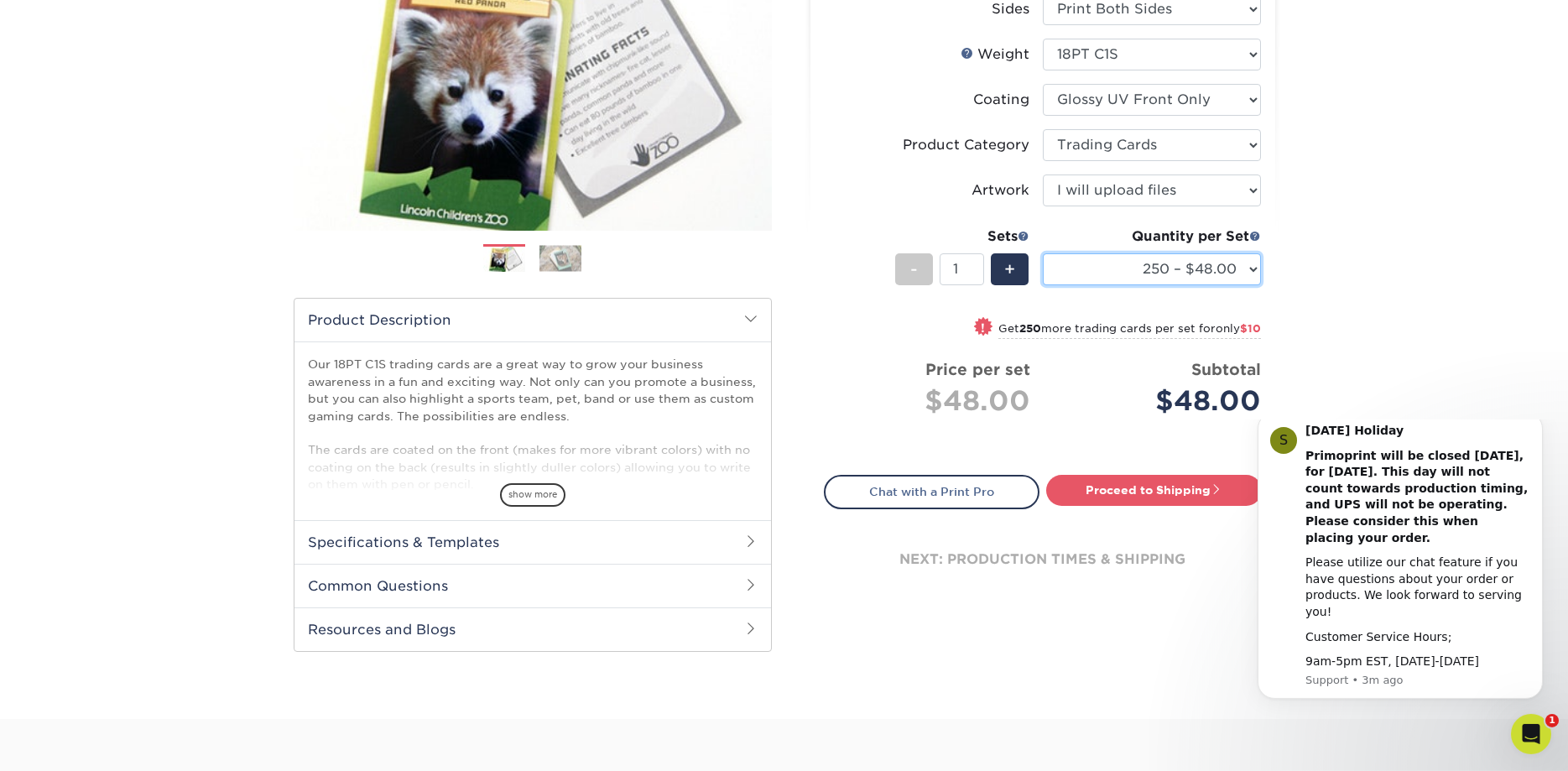
scroll to position [192, 0]
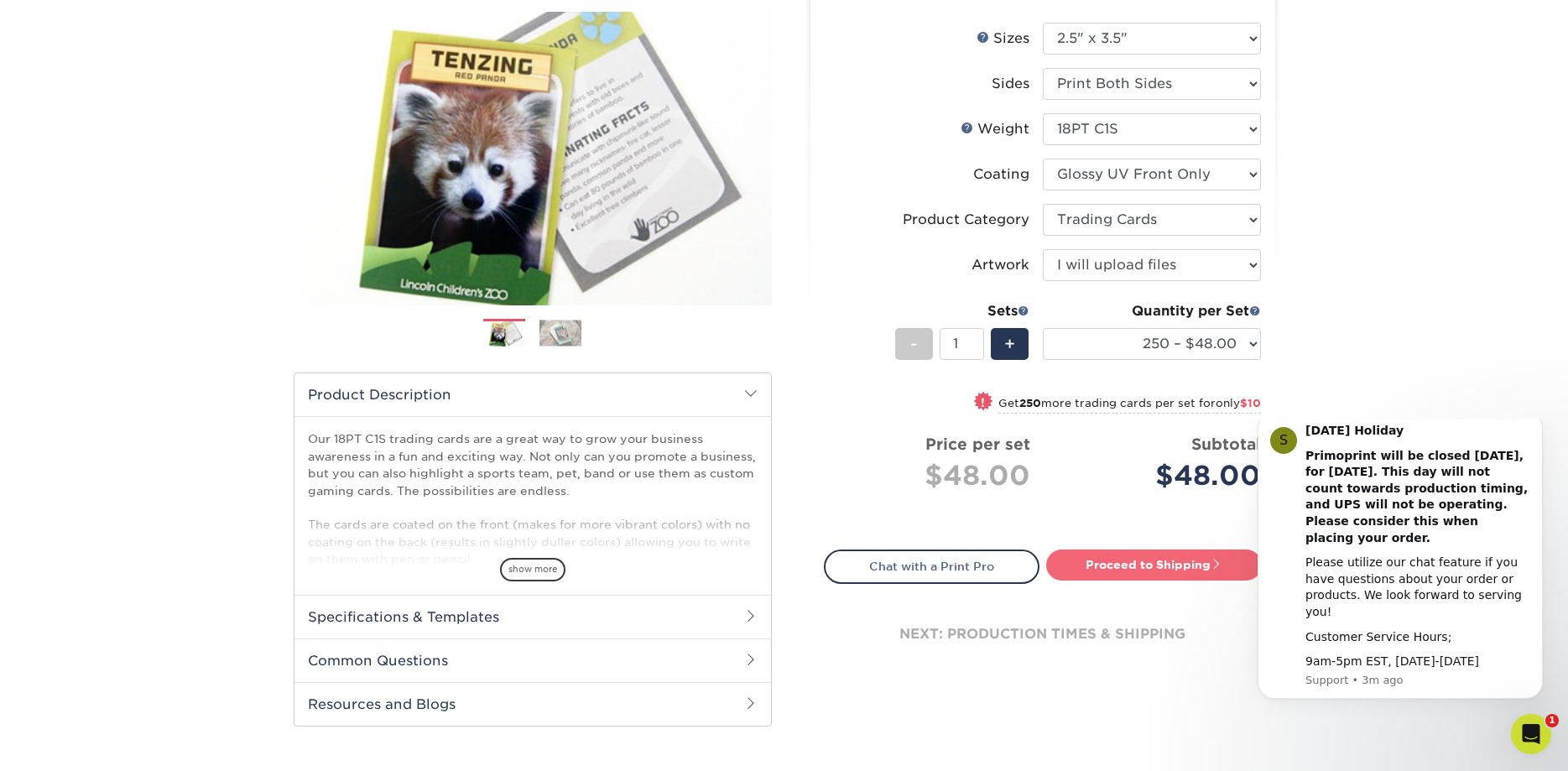
click at [1136, 559] on link "Proceed to Shipping" at bounding box center [1154, 564] width 216 height 31
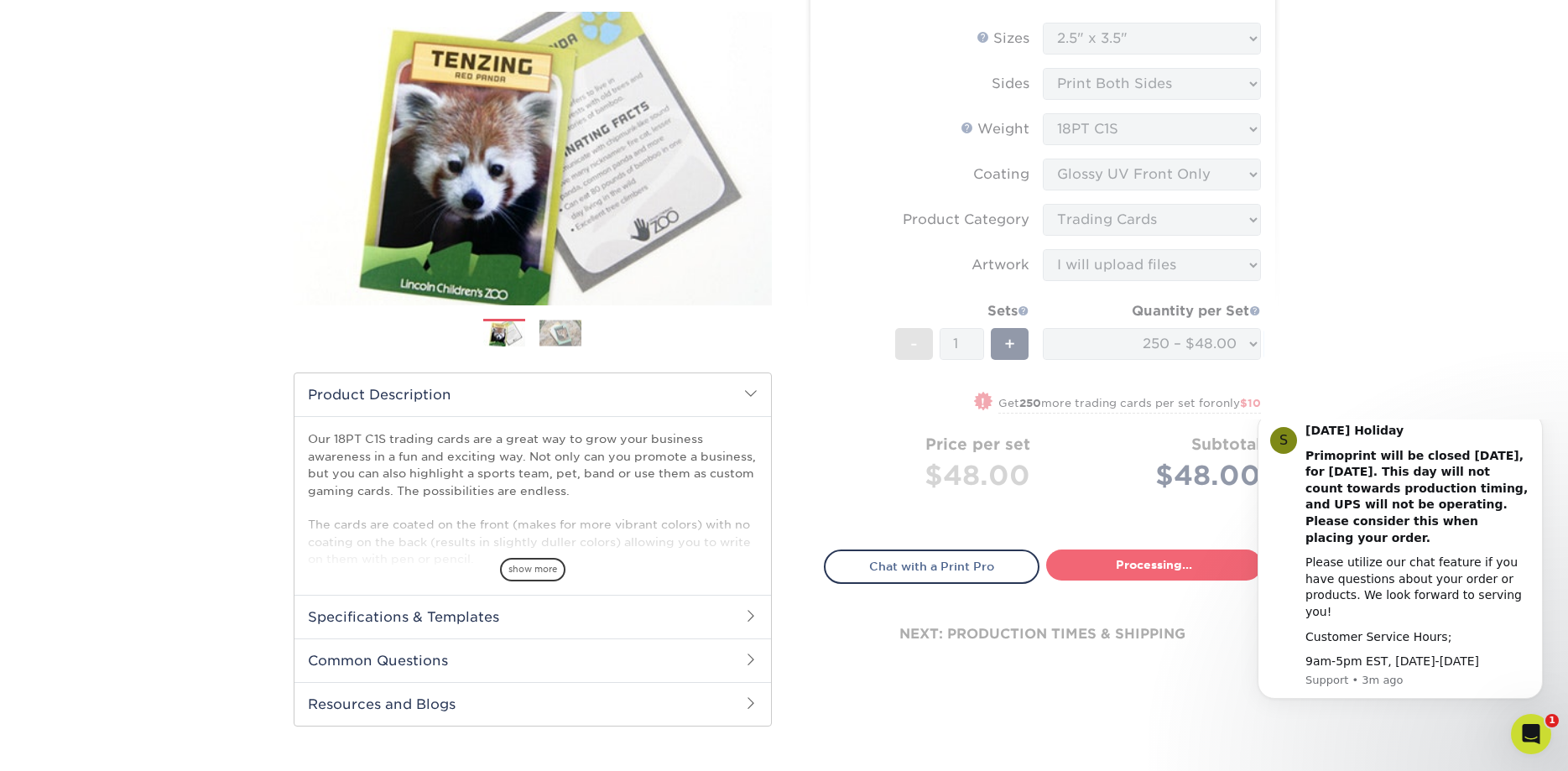
type input "Set 1"
select select "f7cdf0bb-4f0d-4a12-bfed-4ea69d747644"
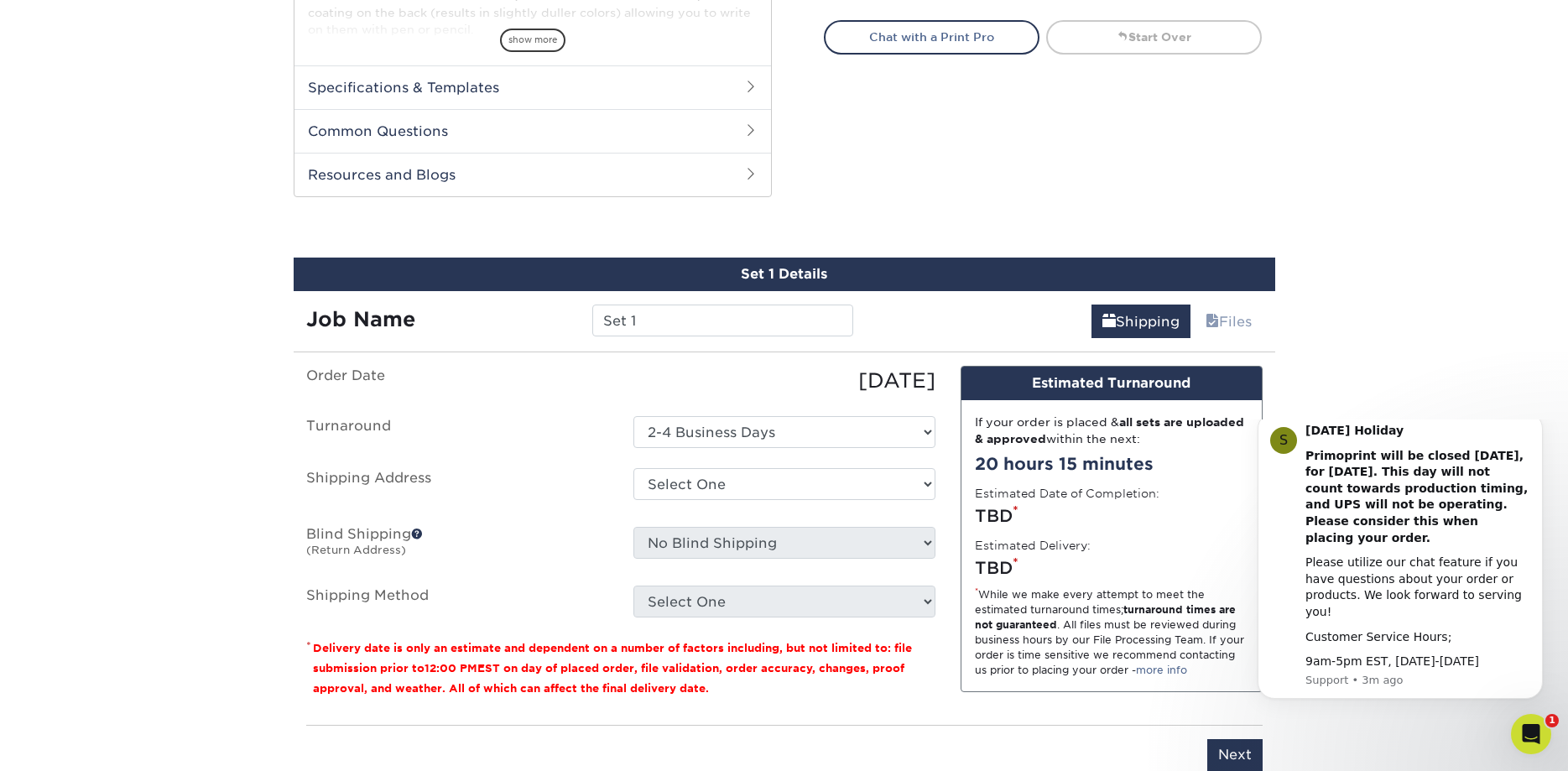
scroll to position [837, 0]
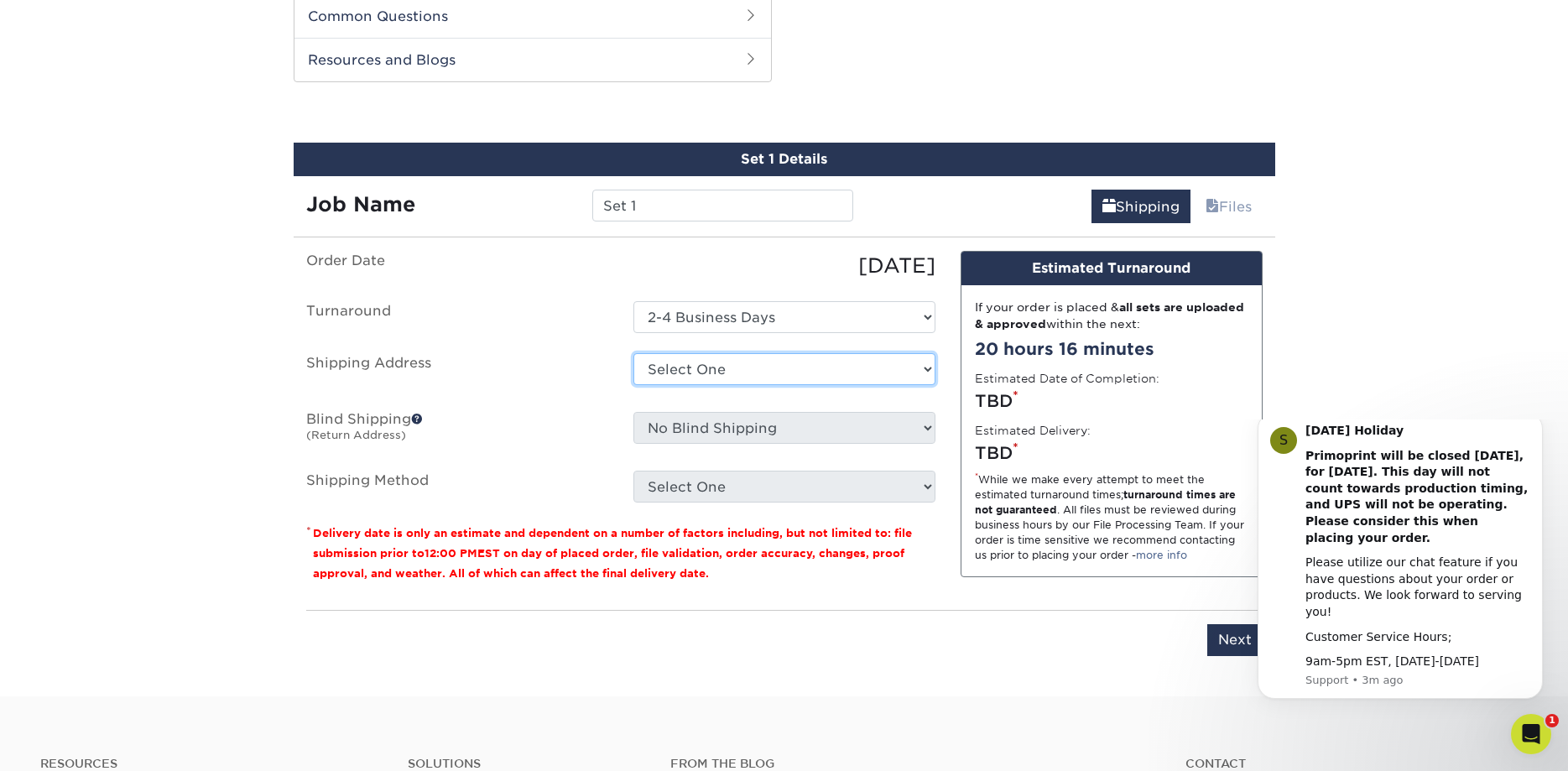
click at [634, 353] on select "Select One + Add New Address - Login" at bounding box center [785, 368] width 302 height 31
select select "newaddress"
click option "+ Add New Address" at bounding box center [0, 0] width 0 height 0
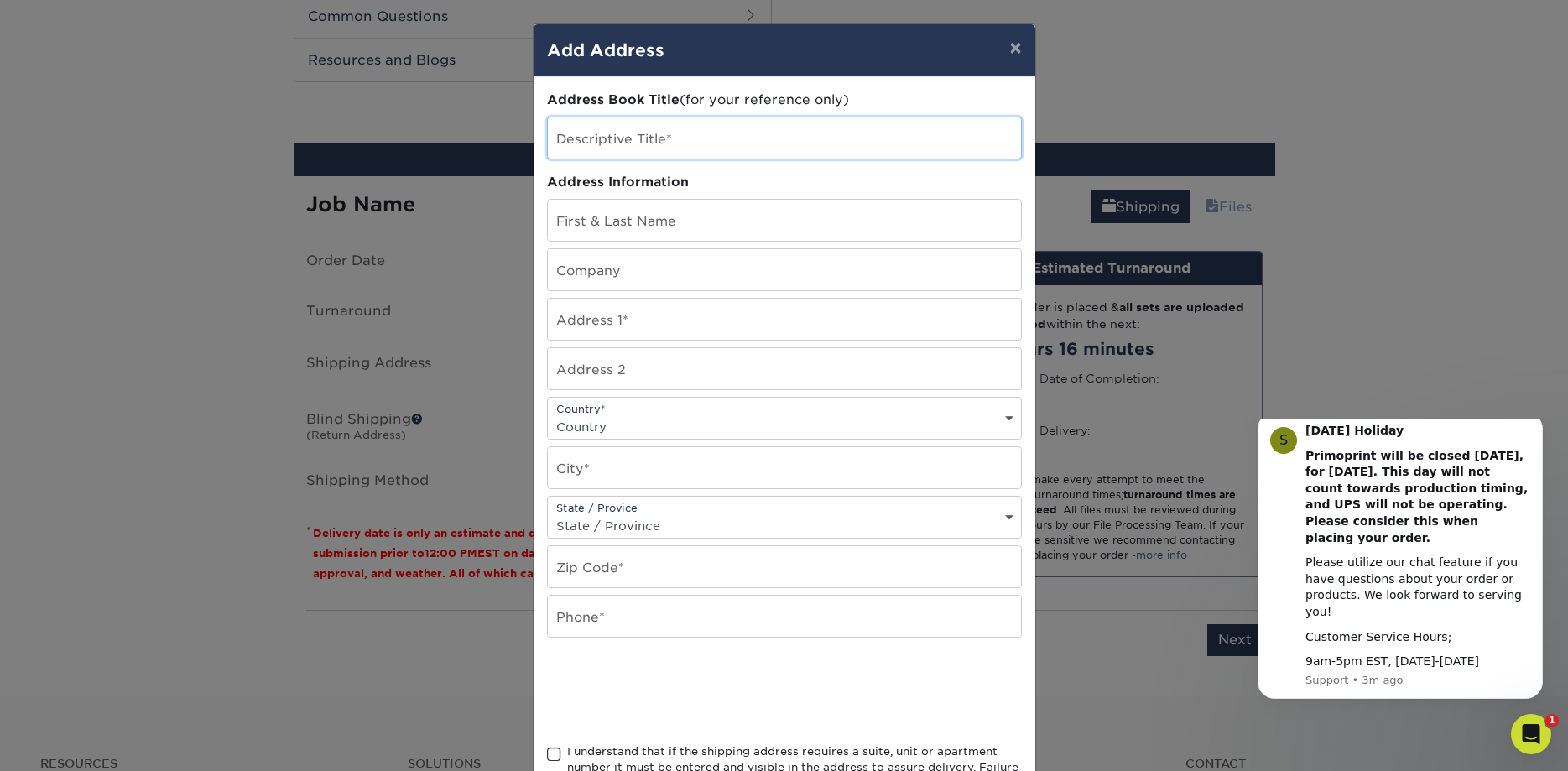
click at [738, 143] on input "text" at bounding box center [784, 138] width 473 height 41
type input "Balloon Cards"
click at [736, 225] on input "text" at bounding box center [784, 220] width 473 height 41
type input "[PERSON_NAME]"
type input "[STREET_ADDRESS][PERSON_NAME]"
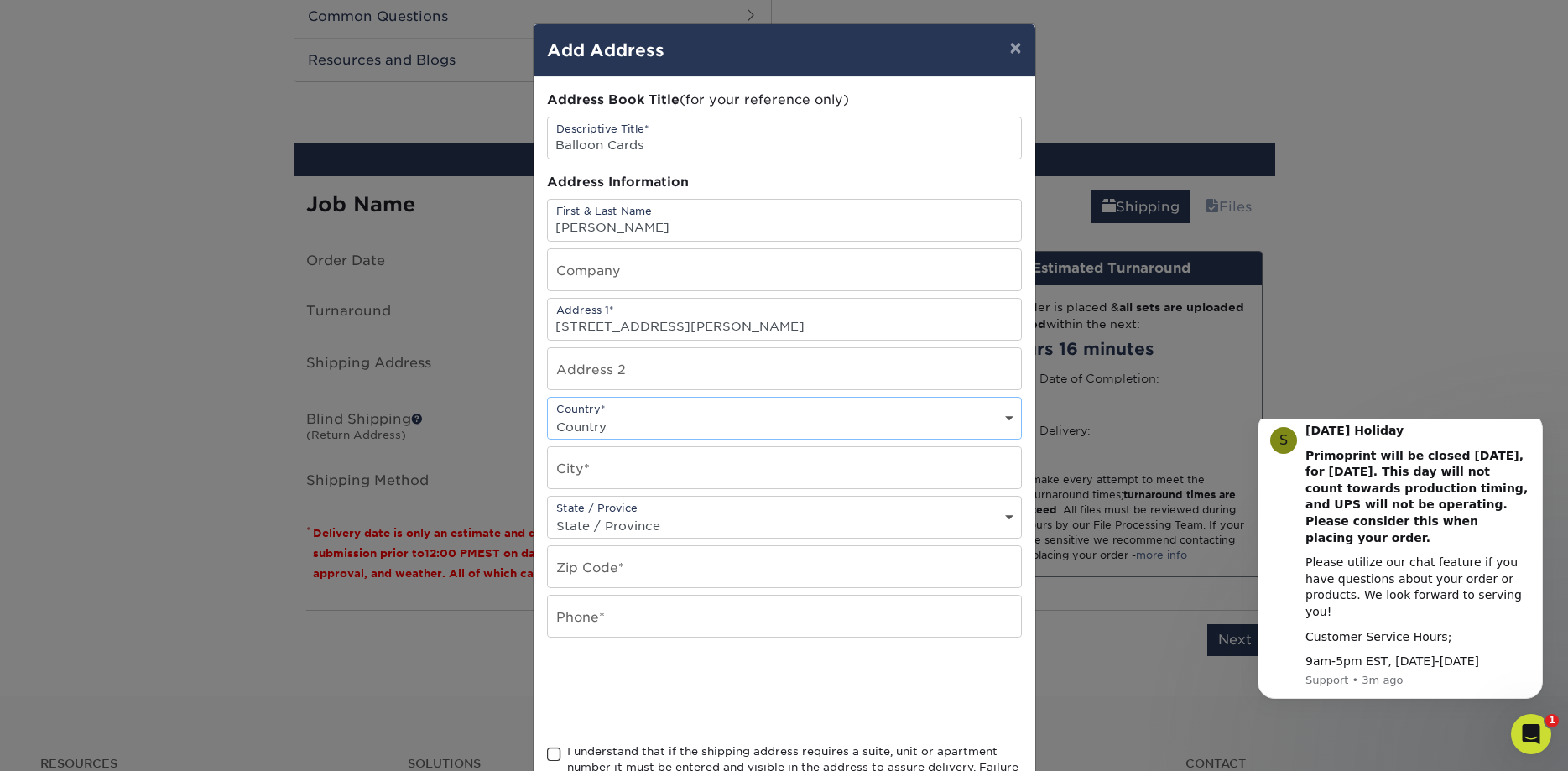
select select "US"
type input "[GEOGRAPHIC_DATA]"
select select "OH"
type input "44641"
type input "3303883713"
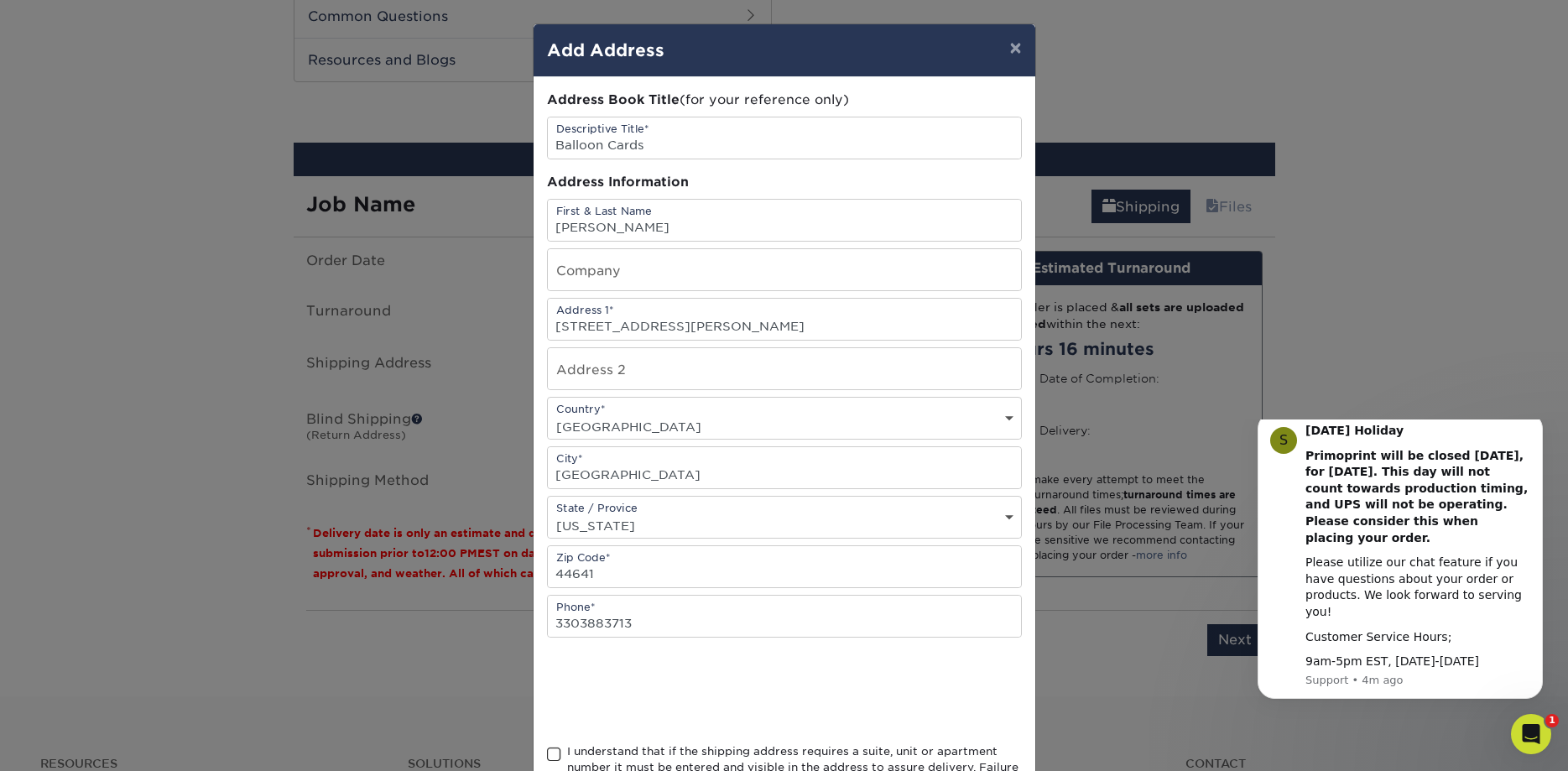
scroll to position [147, 0]
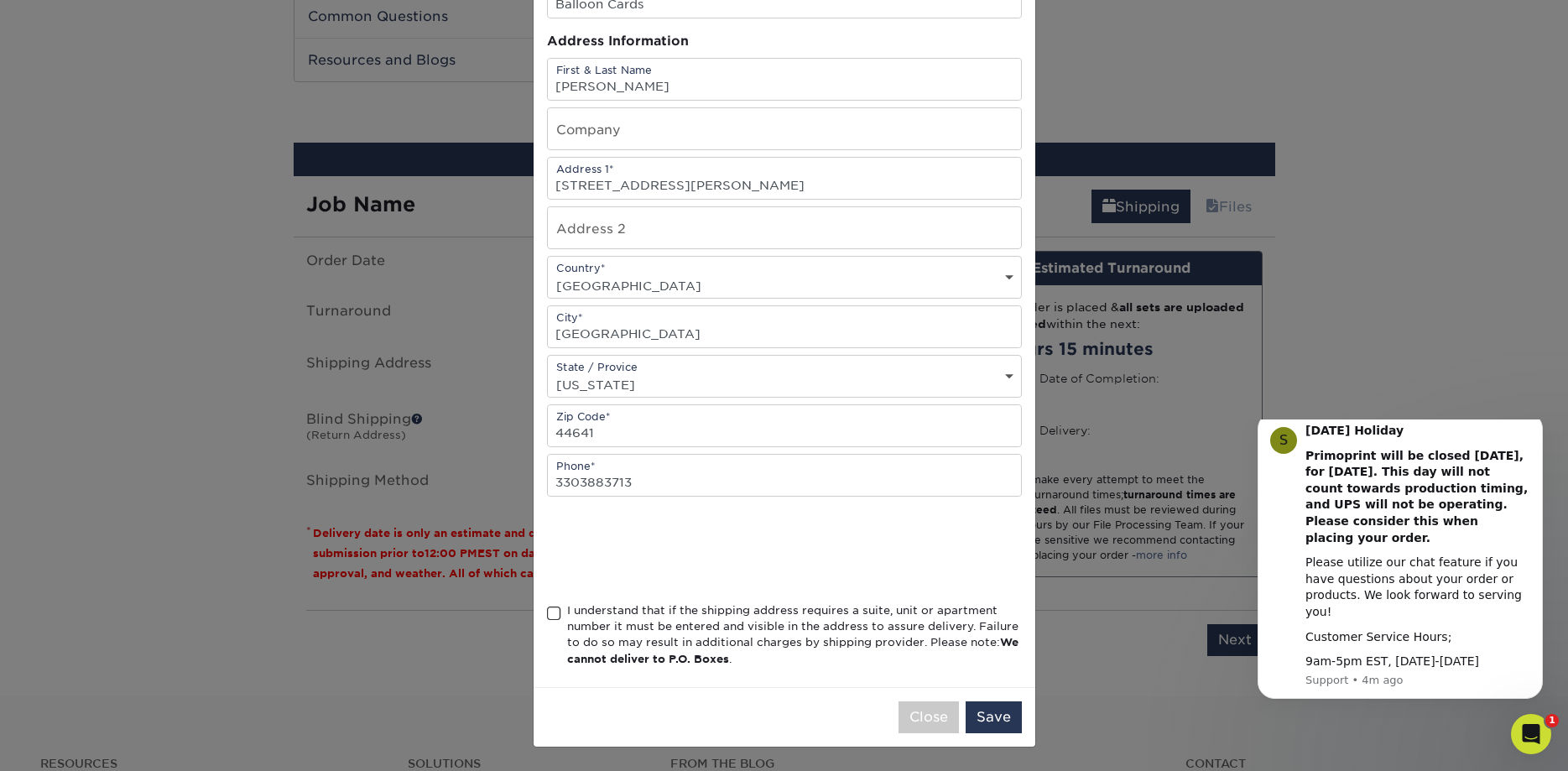
click at [556, 610] on span at bounding box center [555, 614] width 14 height 16
click at [0, 0] on input "I understand that if the shipping address requires a suite, unit or apartment n…" at bounding box center [0, 0] width 0 height 0
click at [993, 715] on button "Save" at bounding box center [993, 716] width 57 height 31
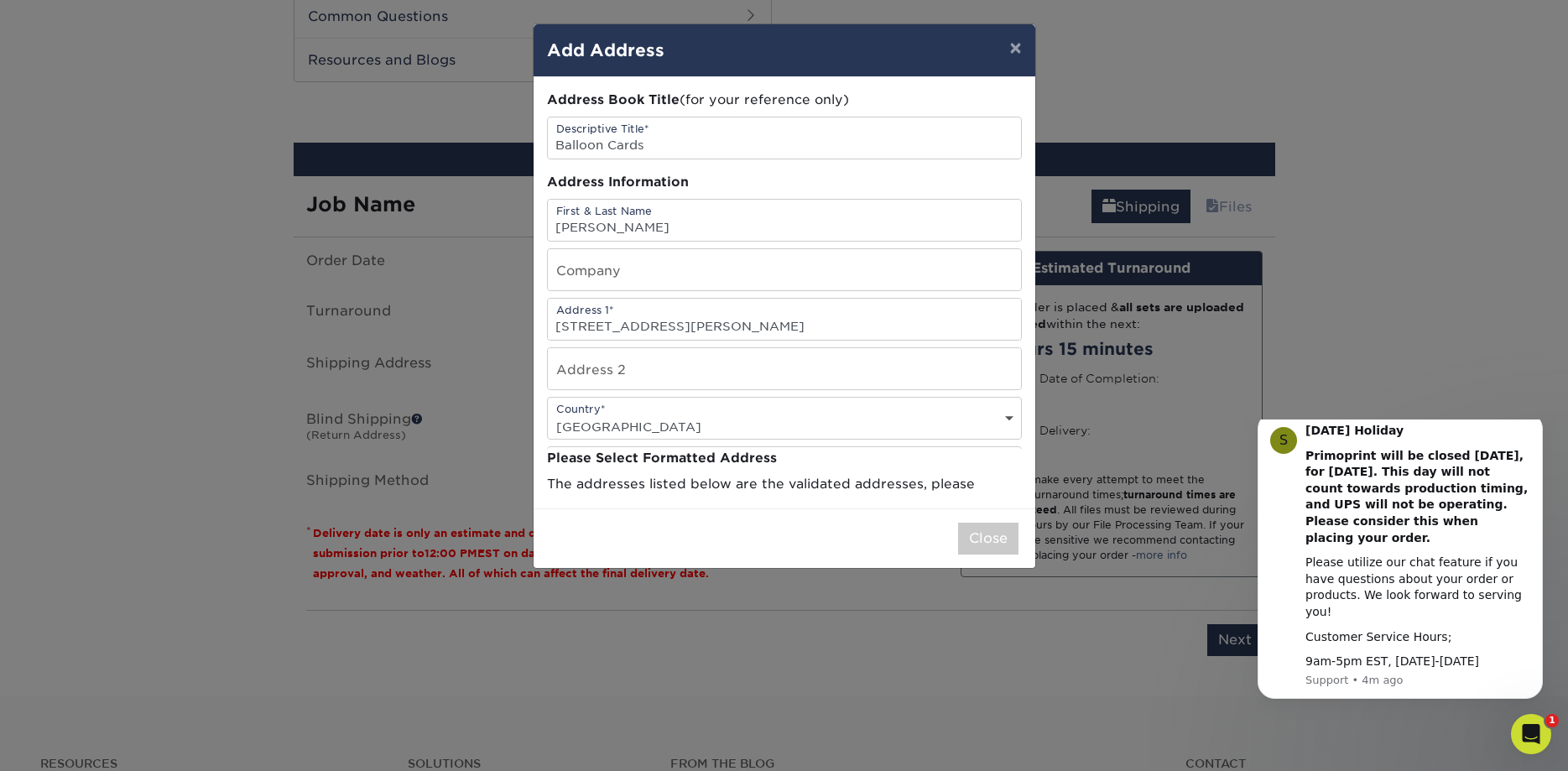
scroll to position [0, 0]
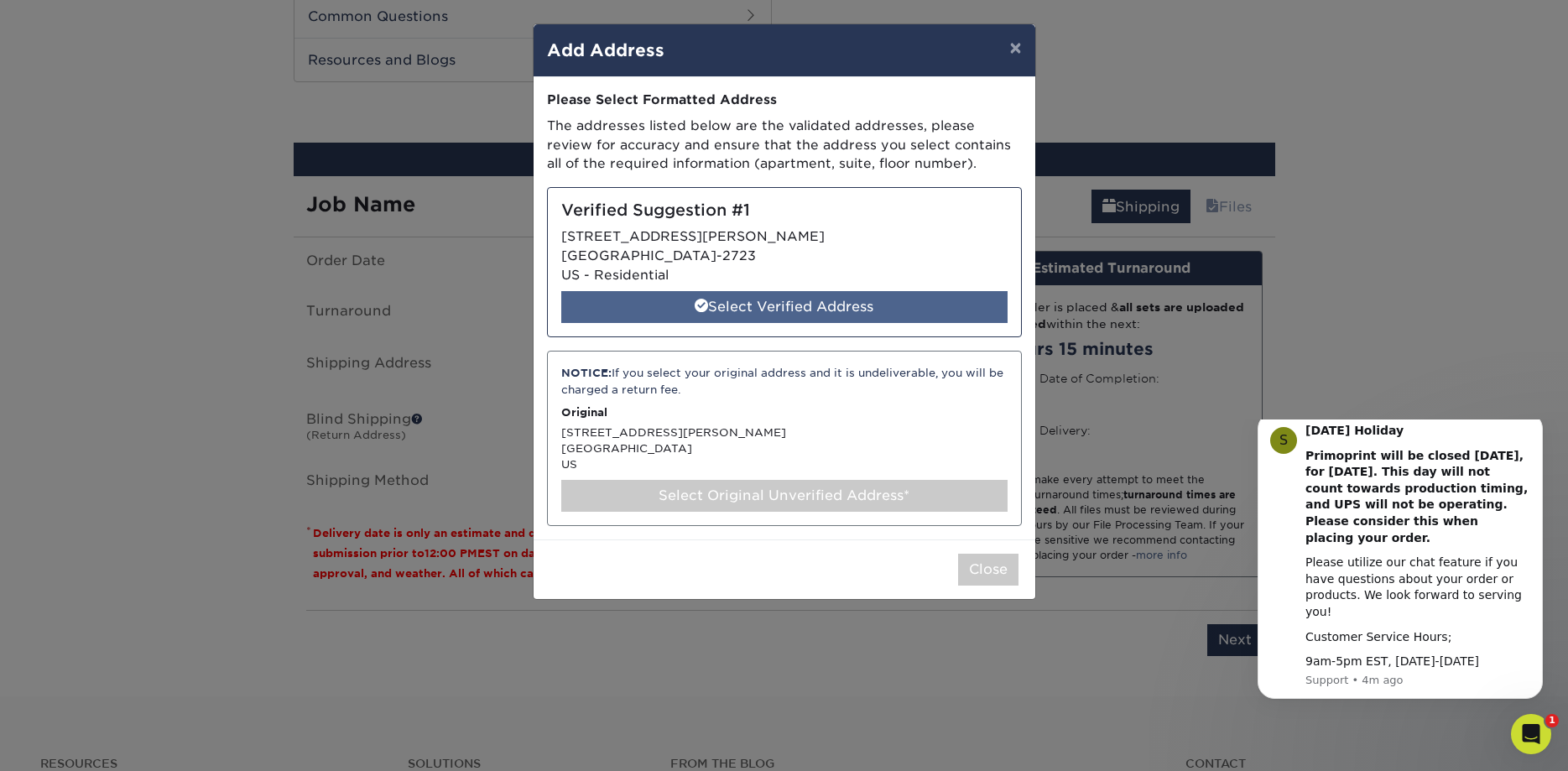
click at [837, 310] on div "Select Verified Address" at bounding box center [784, 306] width 447 height 31
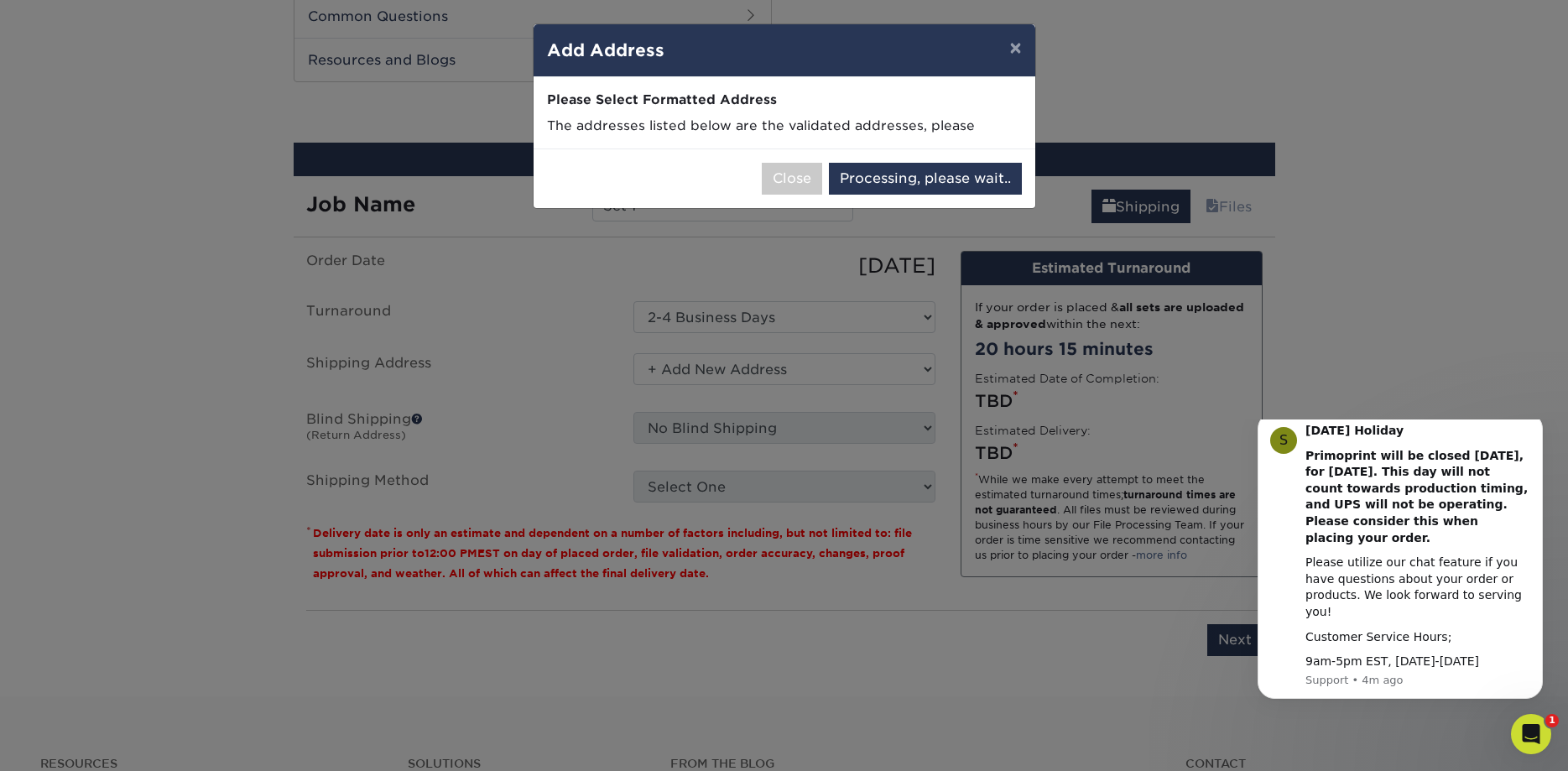
select select "285568"
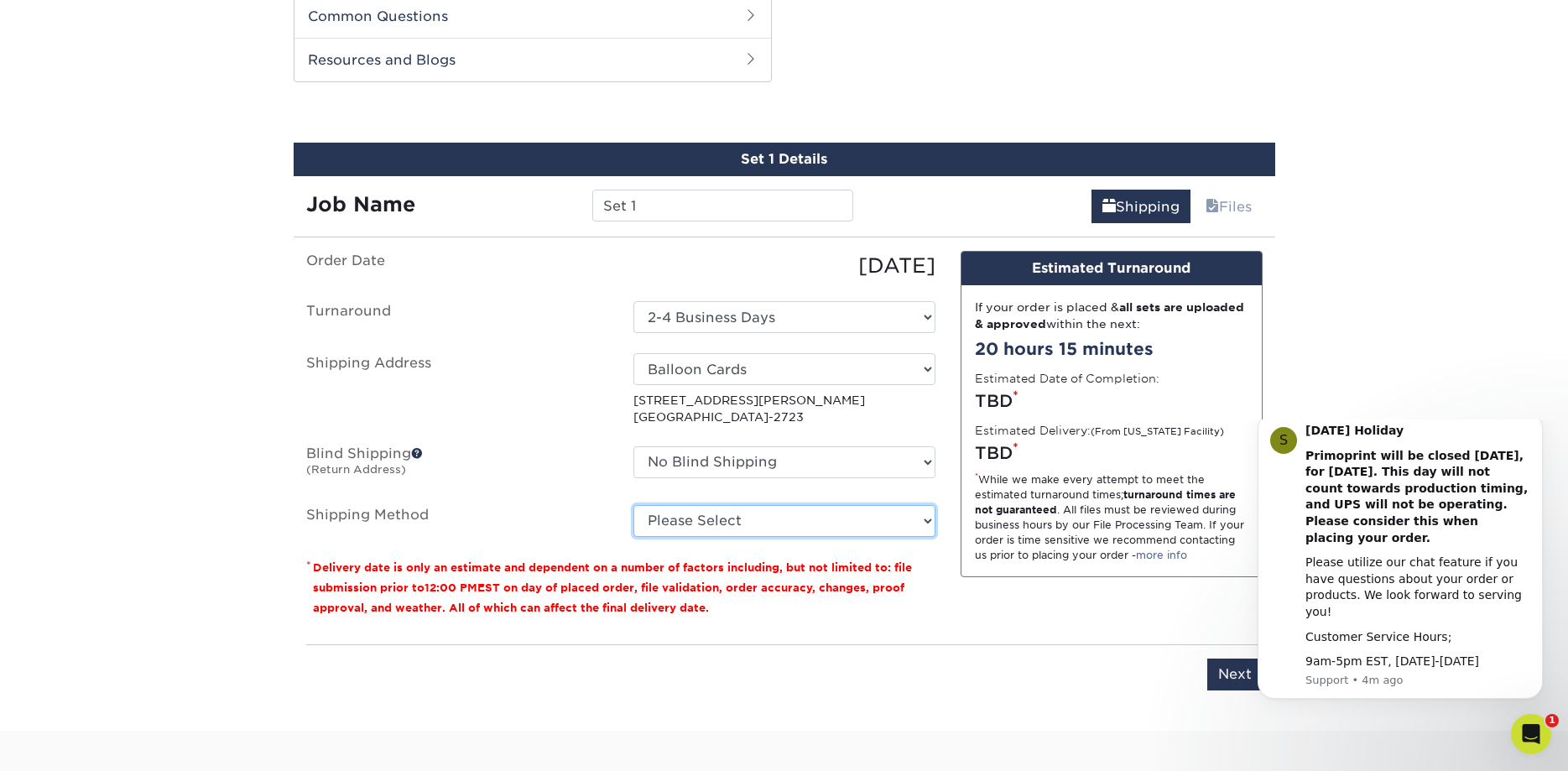
click at [634, 505] on select "Please Select Ground Shipping (+$24.37) 3 Day Shipping Service (+$31.11) 2 Day …" at bounding box center [785, 520] width 302 height 31
select select "03"
click option "Ground Shipping (+$24.37)" at bounding box center [0, 0] width 0 height 0
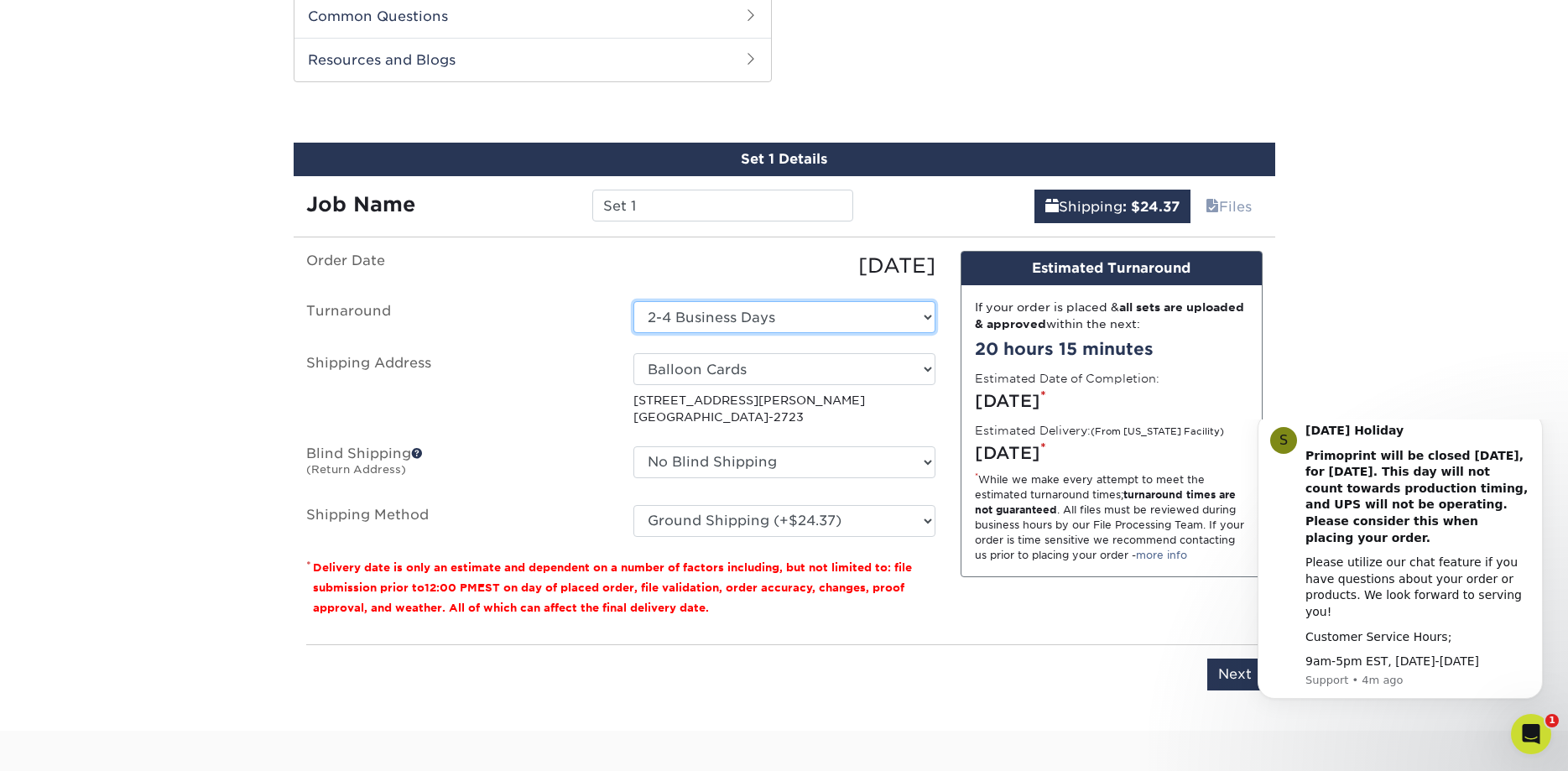
click at [634, 301] on select "Select One 2-4 Business Days" at bounding box center [785, 316] width 302 height 31
click at [846, 315] on select "Select One 2-4 Business Days" at bounding box center [785, 316] width 302 height 31
click at [1232, 672] on input "Next" at bounding box center [1235, 674] width 56 height 31
